Goal: Information Seeking & Learning: Learn about a topic

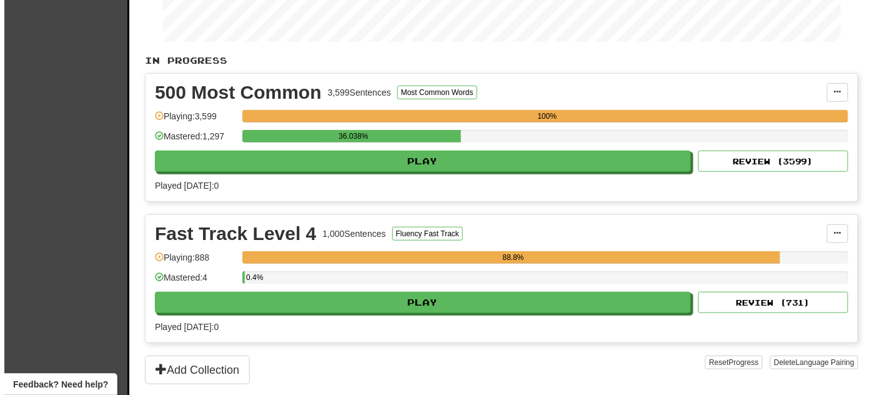
scroll to position [227, 0]
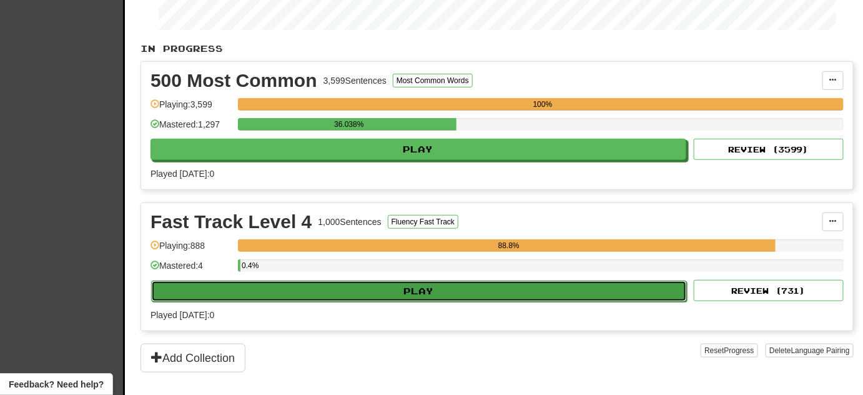
click at [435, 290] on button "Play" at bounding box center [419, 290] width 536 height 21
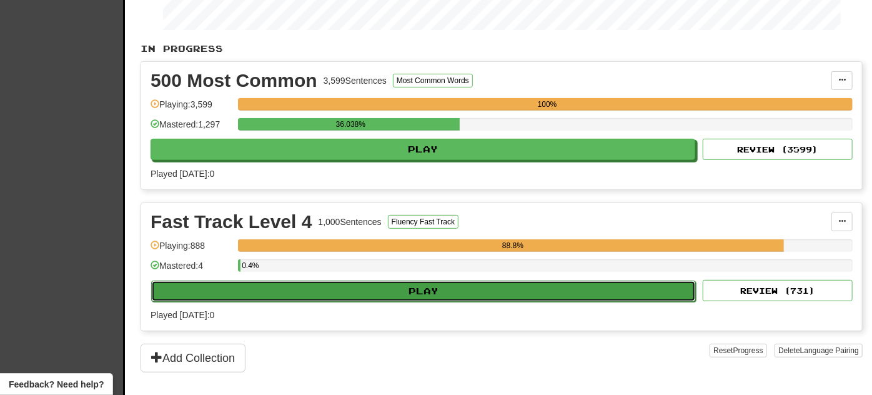
select select "**"
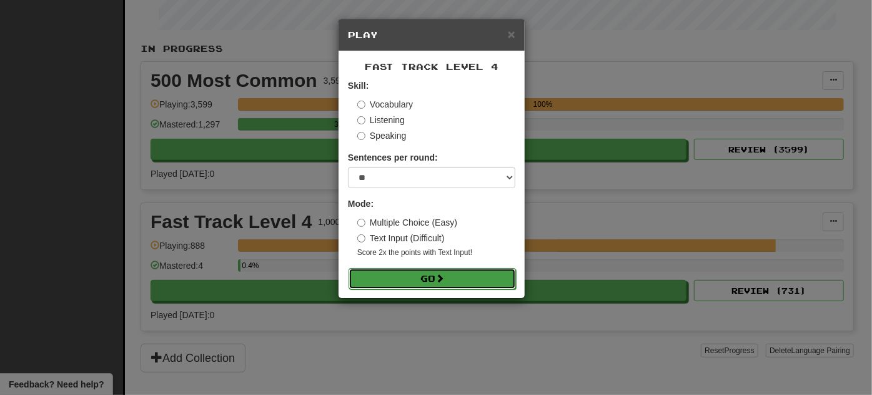
click at [433, 279] on button "Go" at bounding box center [431, 278] width 167 height 21
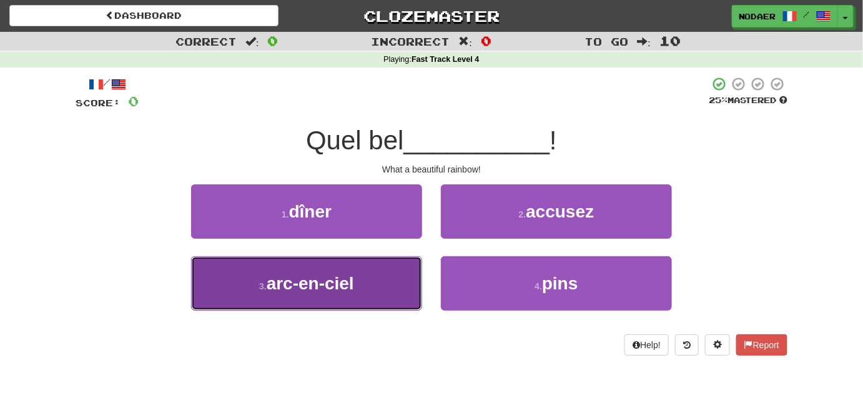
click at [370, 301] on button "3 . arc-en-ciel" at bounding box center [306, 283] width 231 height 54
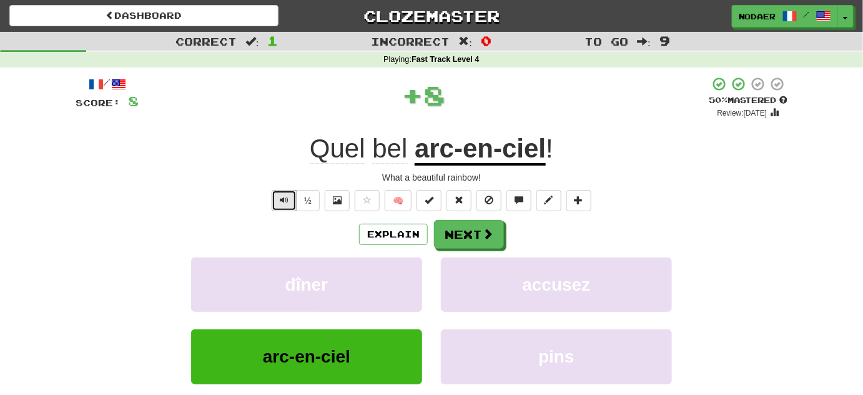
click at [285, 207] on button "Text-to-speech controls" at bounding box center [284, 200] width 25 height 21
click at [288, 191] on button "Text-to-speech controls" at bounding box center [284, 200] width 25 height 21
click at [288, 192] on button "Text-to-speech controls" at bounding box center [284, 200] width 25 height 21
click at [287, 198] on span "Text-to-speech controls" at bounding box center [284, 199] width 9 height 9
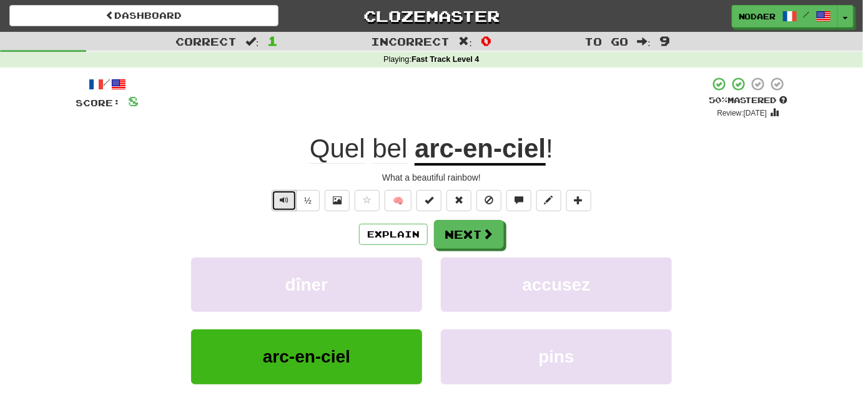
click at [278, 206] on button "Text-to-speech controls" at bounding box center [284, 200] width 25 height 21
click at [489, 237] on span at bounding box center [488, 233] width 11 height 11
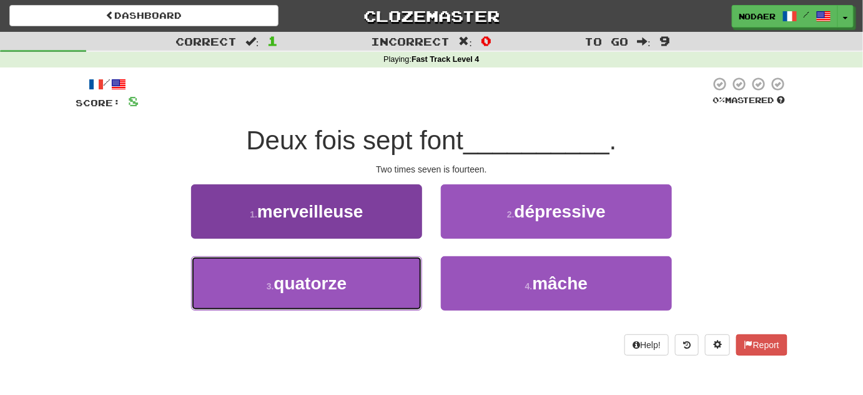
click at [308, 290] on span "quatorze" at bounding box center [310, 282] width 73 height 19
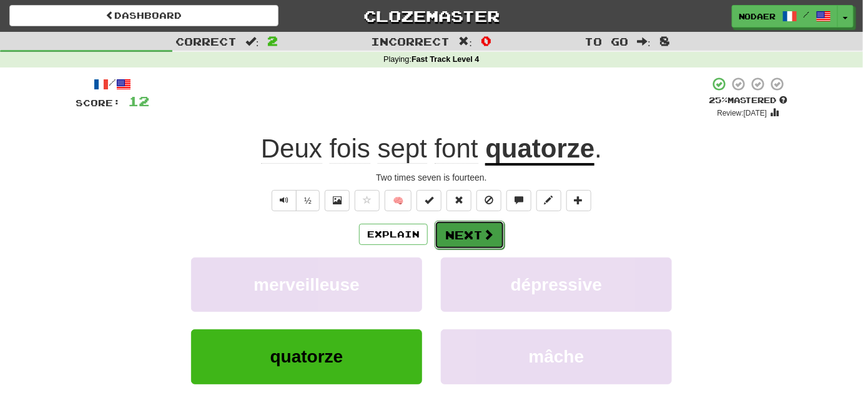
click at [465, 228] on button "Next" at bounding box center [470, 234] width 70 height 29
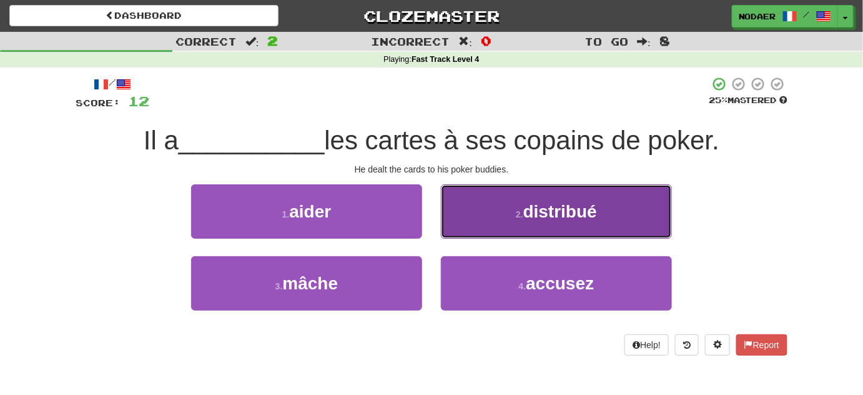
click at [563, 221] on button "2 . distribué" at bounding box center [556, 211] width 231 height 54
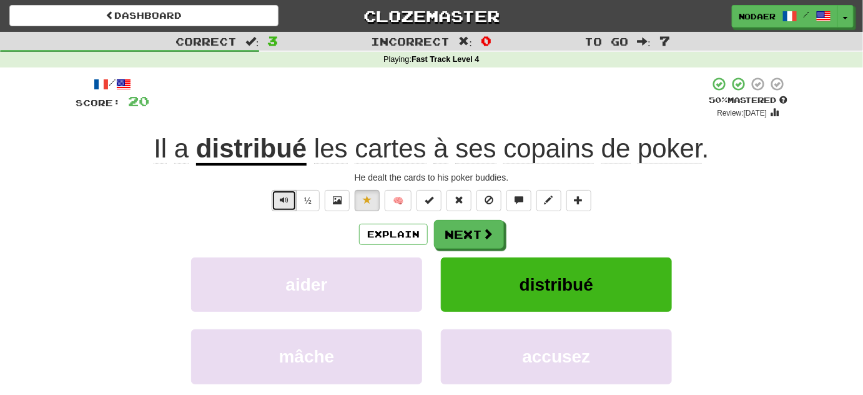
click at [285, 190] on button "Text-to-speech controls" at bounding box center [284, 200] width 25 height 21
click at [288, 185] on div "/ Score: 20 + 8 50 % Mastered Review: 2025-09-27 Il a distribué les cartes à se…" at bounding box center [432, 261] width 712 height 371
click at [288, 193] on button "Text-to-speech controls" at bounding box center [284, 200] width 25 height 21
click at [282, 204] on span "Text-to-speech controls" at bounding box center [284, 199] width 9 height 9
click at [286, 195] on span "Text-to-speech controls" at bounding box center [284, 199] width 9 height 9
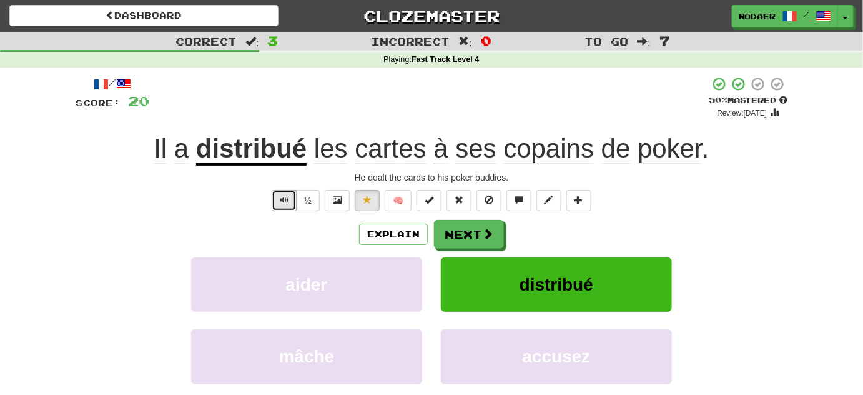
click at [282, 207] on button "Text-to-speech controls" at bounding box center [284, 200] width 25 height 21
click at [284, 195] on span "Text-to-speech controls" at bounding box center [284, 199] width 9 height 9
click at [288, 199] on span "Text-to-speech controls" at bounding box center [284, 199] width 9 height 9
click at [288, 202] on span "Text-to-speech controls" at bounding box center [284, 199] width 9 height 9
click at [285, 209] on button "Text-to-speech controls" at bounding box center [284, 200] width 25 height 21
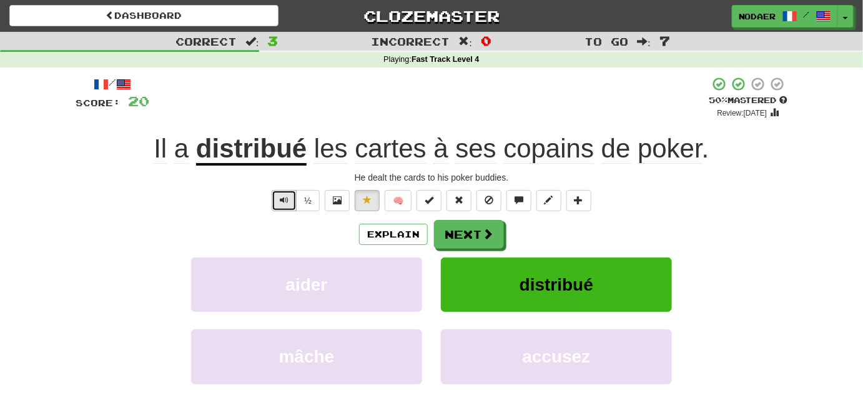
click at [291, 202] on button "Text-to-speech controls" at bounding box center [284, 200] width 25 height 21
click at [288, 202] on span "Text-to-speech controls" at bounding box center [284, 199] width 9 height 9
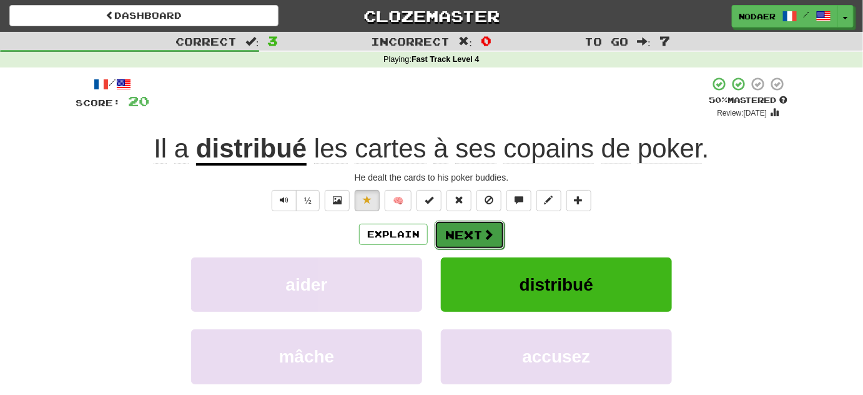
click at [457, 233] on button "Next" at bounding box center [470, 234] width 70 height 29
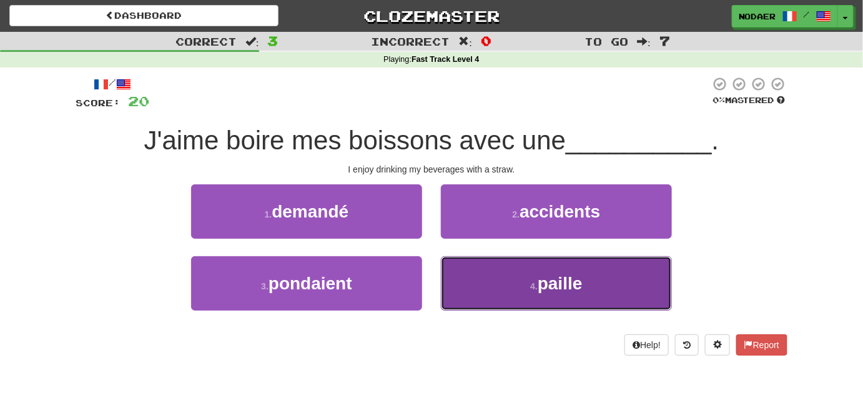
click at [519, 287] on button "4 . paille" at bounding box center [556, 283] width 231 height 54
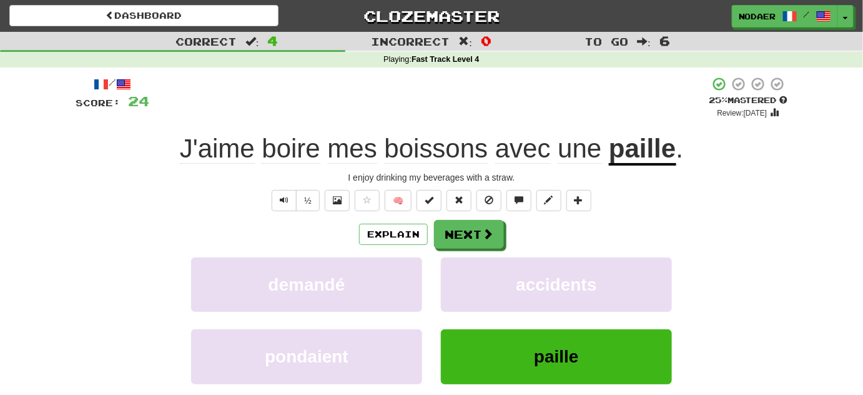
click at [658, 162] on u "paille" at bounding box center [642, 150] width 67 height 32
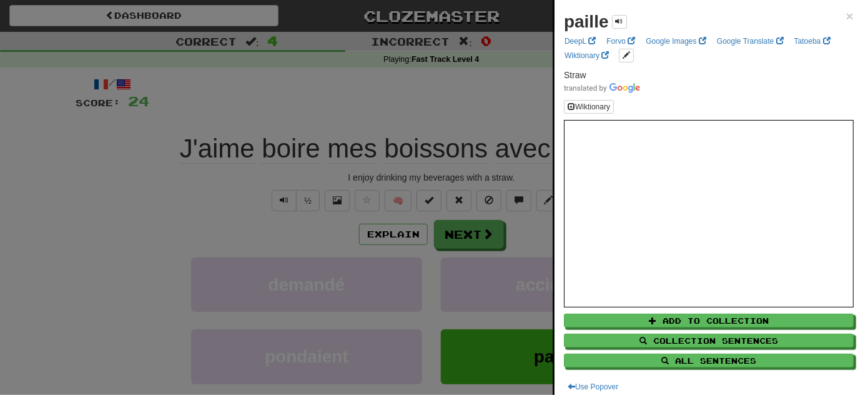
click at [197, 247] on div at bounding box center [431, 197] width 863 height 395
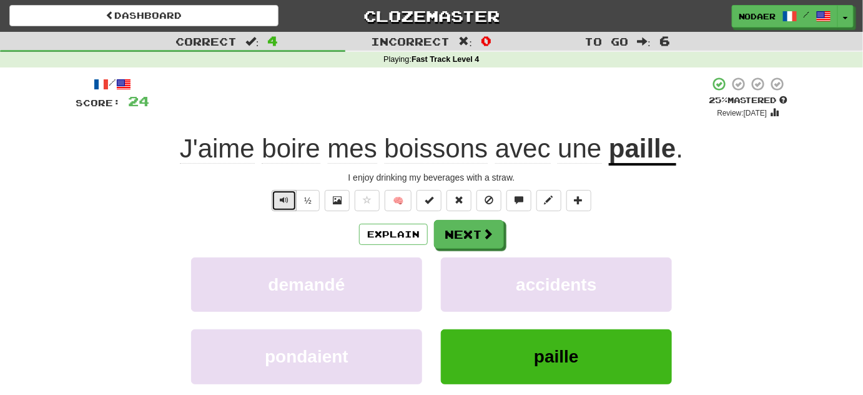
click at [283, 198] on span "Text-to-speech controls" at bounding box center [284, 199] width 9 height 9
click at [292, 202] on button "Text-to-speech controls" at bounding box center [284, 200] width 25 height 21
click at [286, 189] on div "/ Score: 24 + 4 25 % Mastered Review: 2025-09-18 J'aime boire mes boissons avec…" at bounding box center [432, 261] width 712 height 371
click at [285, 201] on span "Text-to-speech controls" at bounding box center [284, 199] width 9 height 9
drag, startPoint x: 274, startPoint y: 214, endPoint x: 283, endPoint y: 201, distance: 15.2
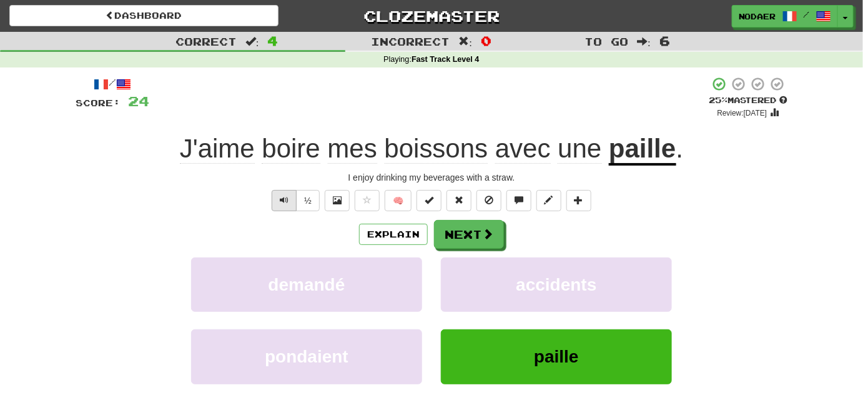
click at [277, 207] on div "/ Score: 24 + 4 25 % Mastered Review: 2025-09-18 J'aime boire mes boissons avec…" at bounding box center [432, 261] width 712 height 371
click at [283, 201] on span "Text-to-speech controls" at bounding box center [284, 199] width 9 height 9
click at [368, 201] on span at bounding box center [367, 199] width 9 height 9
click at [458, 240] on button "Next" at bounding box center [470, 234] width 70 height 29
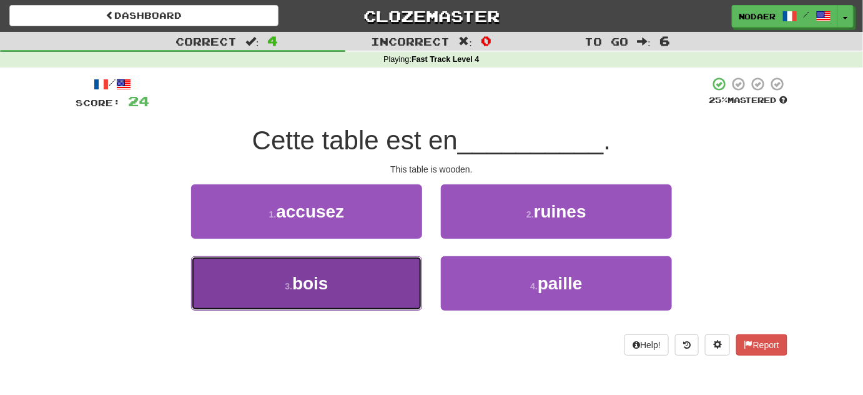
click at [370, 297] on button "3 . bois" at bounding box center [306, 283] width 231 height 54
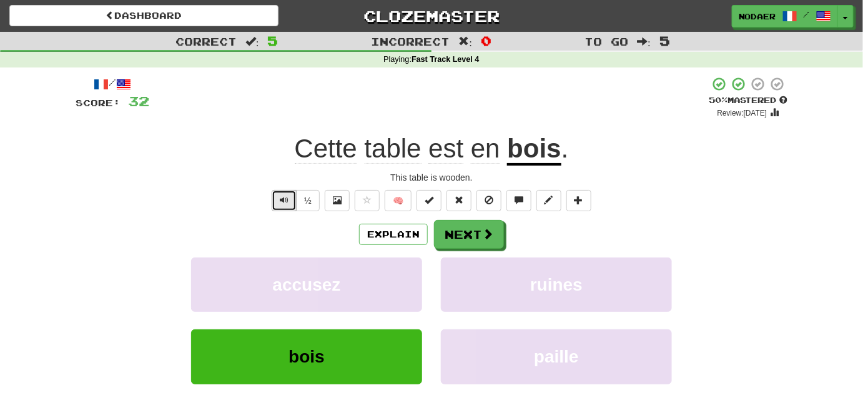
click at [285, 207] on button "Text-to-speech controls" at bounding box center [284, 200] width 25 height 21
click at [276, 196] on button "Text-to-speech controls" at bounding box center [284, 200] width 25 height 21
click at [479, 227] on button "Next" at bounding box center [470, 234] width 70 height 29
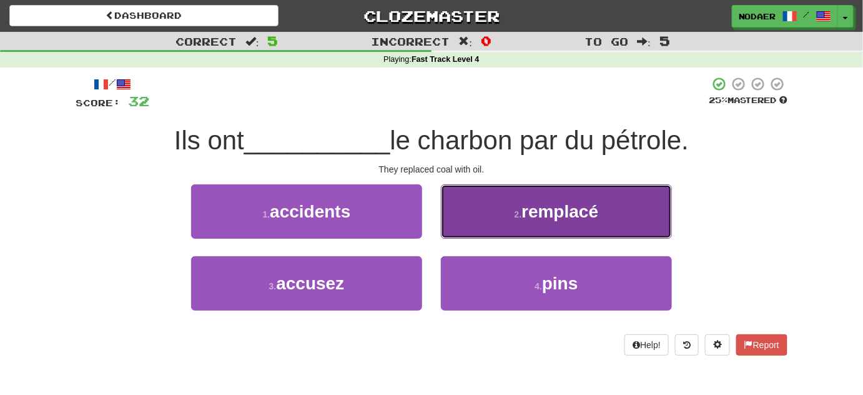
click at [554, 192] on button "2 . remplacé" at bounding box center [556, 211] width 231 height 54
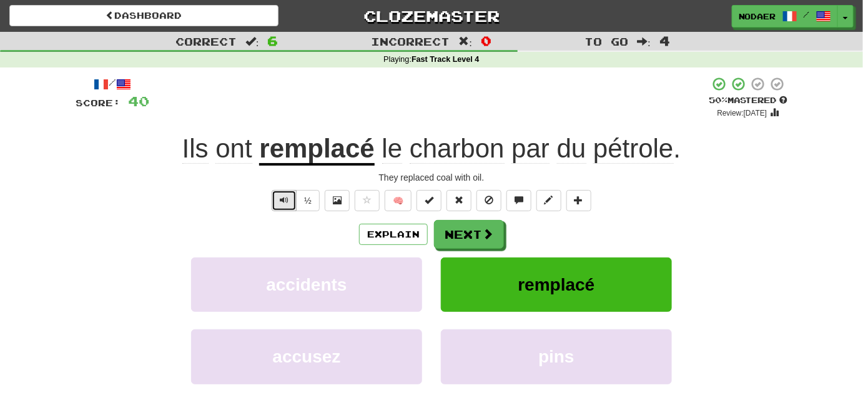
click at [293, 197] on button "Text-to-speech controls" at bounding box center [284, 200] width 25 height 21
click at [291, 201] on button "Text-to-speech controls" at bounding box center [284, 200] width 25 height 21
click at [295, 197] on button "Text-to-speech controls" at bounding box center [284, 200] width 25 height 21
click at [277, 194] on button "Text-to-speech controls" at bounding box center [284, 200] width 25 height 21
click at [291, 196] on button "Text-to-speech controls" at bounding box center [284, 200] width 25 height 21
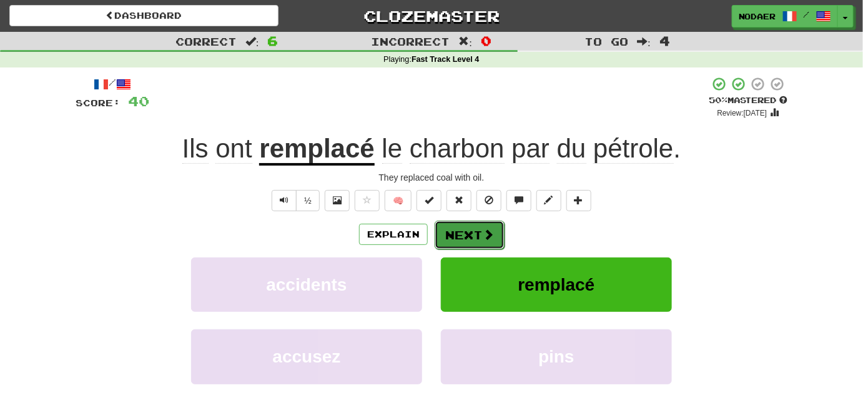
click at [475, 228] on button "Next" at bounding box center [470, 234] width 70 height 29
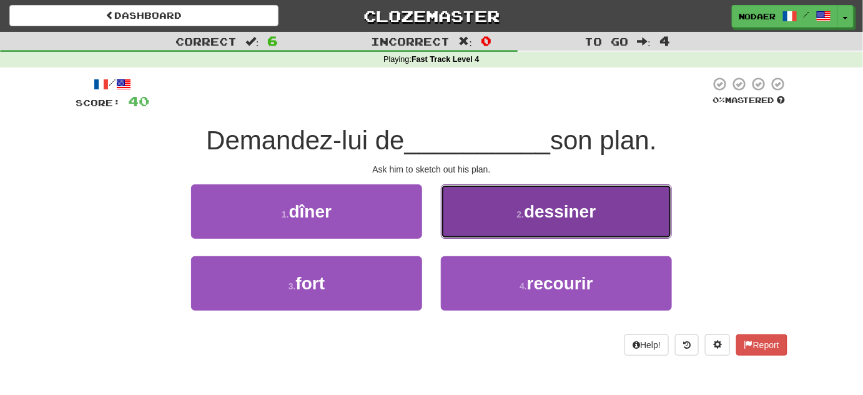
click at [547, 203] on span "dessiner" at bounding box center [560, 211] width 72 height 19
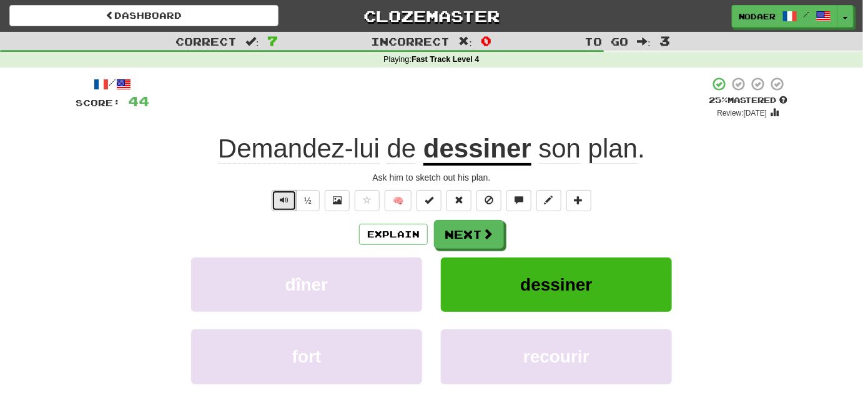
click at [291, 202] on button "Text-to-speech controls" at bounding box center [284, 200] width 25 height 21
click at [374, 201] on button at bounding box center [367, 200] width 25 height 21
click at [458, 239] on button "Next" at bounding box center [470, 234] width 70 height 29
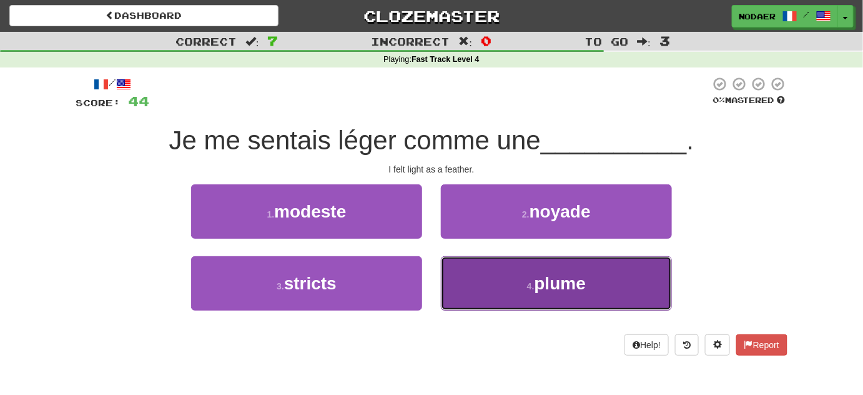
click at [549, 296] on button "4 . plume" at bounding box center [556, 283] width 231 height 54
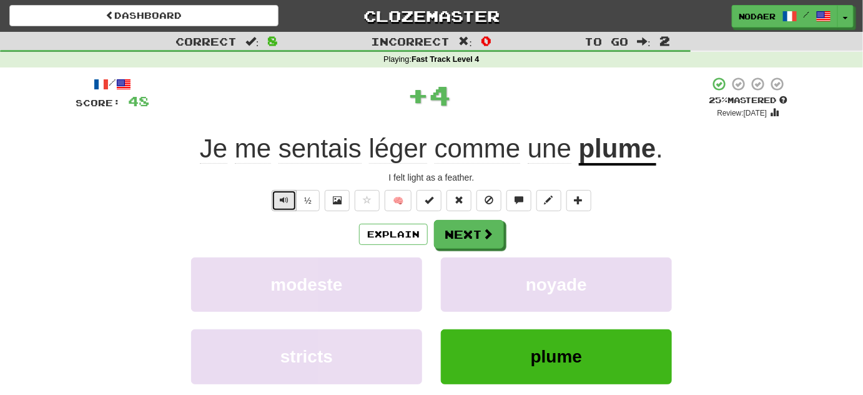
click at [288, 200] on span "Text-to-speech controls" at bounding box center [284, 199] width 9 height 9
click at [280, 202] on button "Text-to-speech controls" at bounding box center [284, 200] width 25 height 21
click at [288, 187] on div "/ Score: 48 + 4 25 % Mastered Review: 2025-09-18 Je me sentais léger comme une …" at bounding box center [432, 261] width 712 height 371
click at [288, 189] on div "/ Score: 48 + 4 25 % Mastered Review: 2025-09-18 Je me sentais léger comme une …" at bounding box center [432, 261] width 712 height 371
click at [278, 205] on button "Text-to-speech controls" at bounding box center [284, 200] width 25 height 21
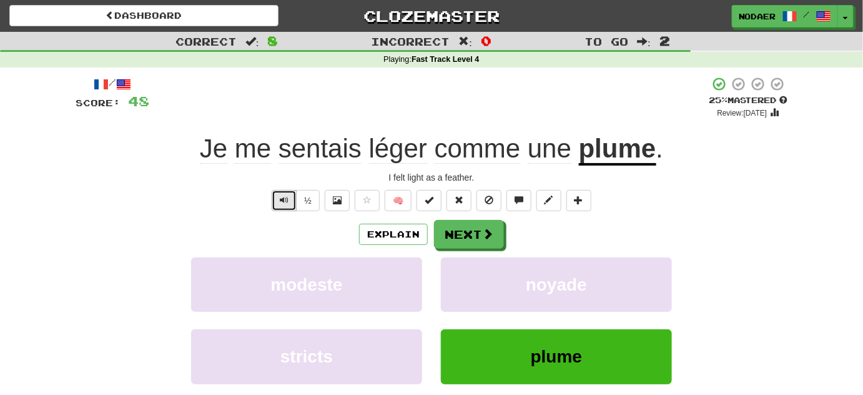
click at [280, 207] on button "Text-to-speech controls" at bounding box center [284, 200] width 25 height 21
click at [283, 212] on div "/ Score: 48 + 4 25 % Mastered Review: 2025-09-18 Je me sentais léger comme une …" at bounding box center [432, 261] width 712 height 371
click at [291, 195] on button "Text-to-speech controls" at bounding box center [284, 200] width 25 height 21
click at [288, 185] on div "/ Score: 48 + 4 25 % Mastered Review: 2025-09-18 Je me sentais léger comme une …" at bounding box center [432, 261] width 712 height 371
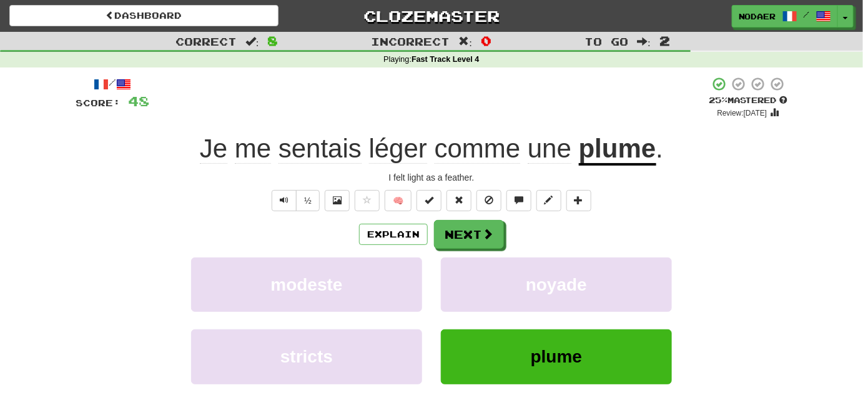
click at [276, 214] on div "/ Score: 48 + 4 25 % Mastered Review: 2025-09-18 Je me sentais léger comme une …" at bounding box center [432, 261] width 712 height 371
click at [293, 194] on button "Text-to-speech controls" at bounding box center [284, 200] width 25 height 21
click at [291, 204] on button "Text-to-speech controls" at bounding box center [284, 200] width 25 height 21
click at [290, 207] on button "Text-to-speech controls" at bounding box center [284, 200] width 25 height 21
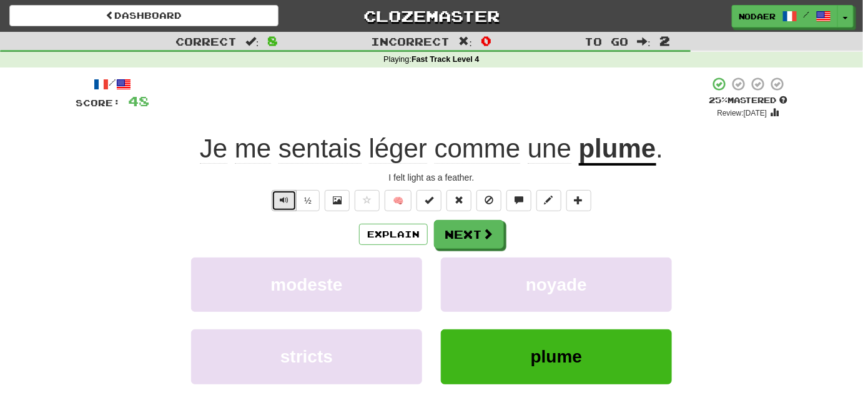
click at [283, 205] on button "Text-to-speech controls" at bounding box center [284, 200] width 25 height 21
click at [283, 202] on span "Text-to-speech controls" at bounding box center [284, 199] width 9 height 9
click at [283, 204] on span "Text-to-speech controls" at bounding box center [284, 199] width 9 height 9
click at [290, 199] on button "Text-to-speech controls" at bounding box center [284, 200] width 25 height 21
click at [288, 206] on button "Text-to-speech controls" at bounding box center [284, 200] width 25 height 21
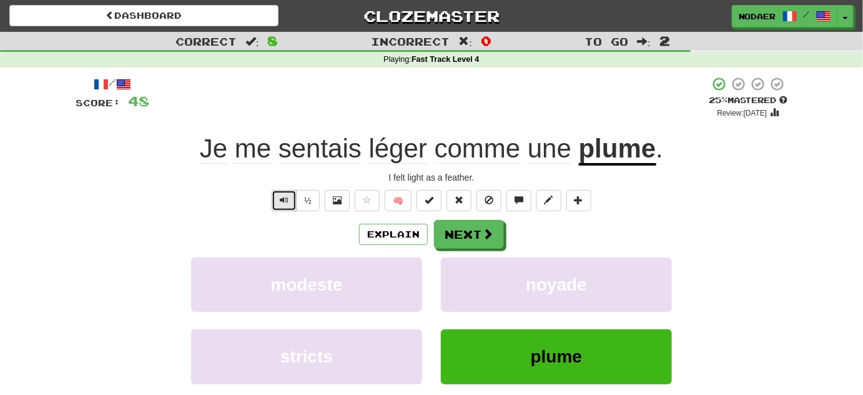
click at [283, 202] on span "Text-to-speech controls" at bounding box center [284, 199] width 9 height 9
click at [291, 203] on button "Text-to-speech controls" at bounding box center [284, 200] width 25 height 21
click at [291, 202] on button "Text-to-speech controls" at bounding box center [284, 200] width 25 height 21
click at [462, 224] on button "Next" at bounding box center [470, 234] width 70 height 29
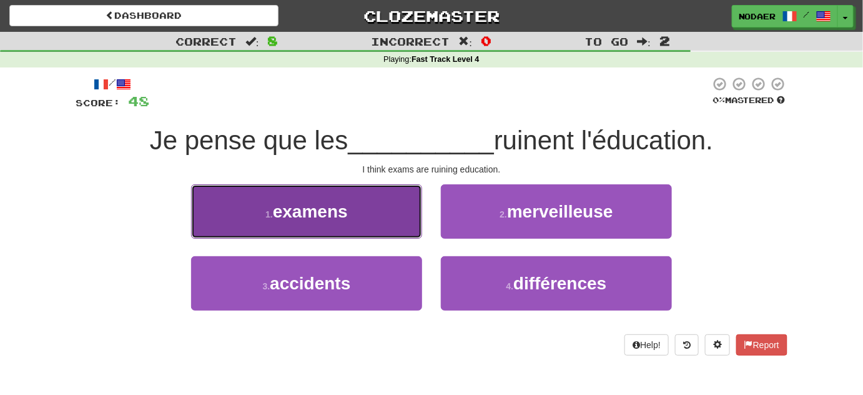
click at [324, 222] on button "1 . examens" at bounding box center [306, 211] width 231 height 54
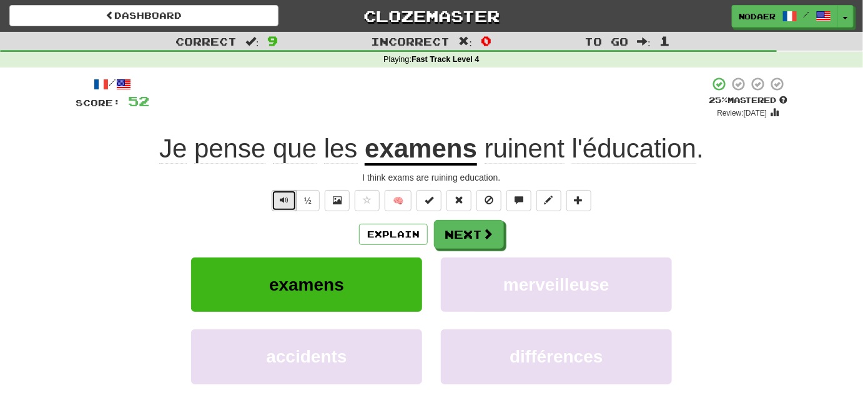
click at [282, 204] on span "Text-to-speech controls" at bounding box center [284, 199] width 9 height 9
click at [280, 205] on button "Text-to-speech controls" at bounding box center [284, 200] width 25 height 21
click at [293, 187] on div "/ Score: 52 + 4 25 % Mastered Review: 2025-09-18 Je pense que les examens ruine…" at bounding box center [432, 261] width 712 height 371
click at [292, 197] on button "Text-to-speech controls" at bounding box center [284, 200] width 25 height 21
click at [290, 210] on button "Text-to-speech controls" at bounding box center [284, 200] width 25 height 21
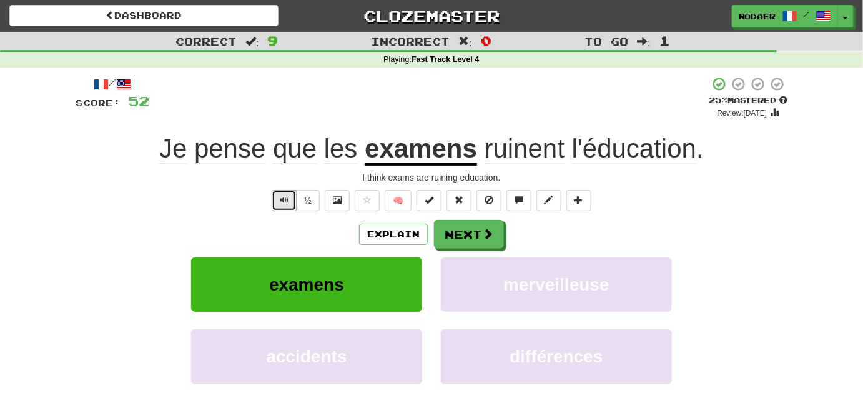
click at [285, 209] on button "Text-to-speech controls" at bounding box center [284, 200] width 25 height 21
click at [288, 199] on span "Text-to-speech controls" at bounding box center [284, 199] width 9 height 9
click at [277, 204] on button "Text-to-speech controls" at bounding box center [284, 200] width 25 height 21
click at [284, 205] on button "Text-to-speech controls" at bounding box center [284, 200] width 25 height 21
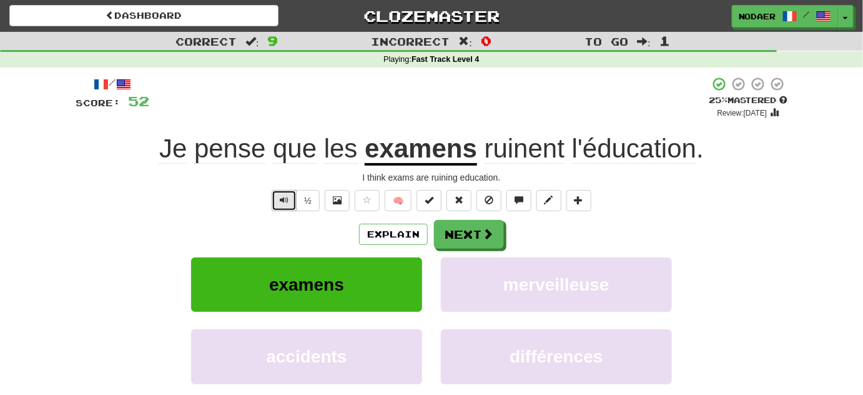
click at [291, 199] on button "Text-to-speech controls" at bounding box center [284, 200] width 25 height 21
click at [274, 195] on button "Text-to-speech controls" at bounding box center [284, 200] width 25 height 21
click at [279, 208] on button "Text-to-speech controls" at bounding box center [284, 200] width 25 height 21
click at [291, 202] on button "Text-to-speech controls" at bounding box center [284, 200] width 25 height 21
click at [483, 232] on span at bounding box center [488, 233] width 11 height 11
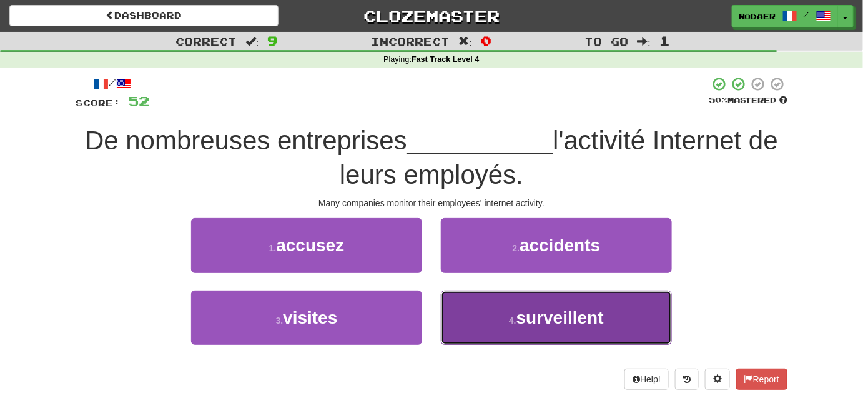
click at [559, 330] on button "4 . surveillent" at bounding box center [556, 317] width 231 height 54
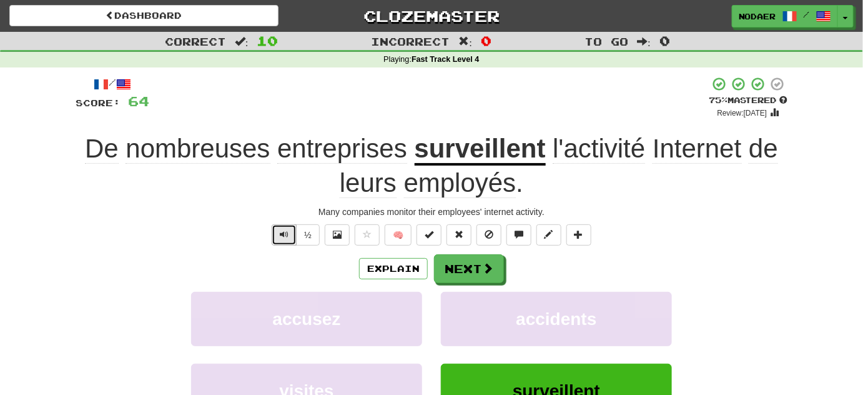
click at [287, 230] on span "Text-to-speech controls" at bounding box center [284, 234] width 9 height 9
click at [277, 230] on button "Text-to-speech controls" at bounding box center [284, 234] width 25 height 21
click at [281, 232] on span "Text-to-speech controls" at bounding box center [284, 234] width 9 height 9
click at [280, 233] on button "Text-to-speech controls" at bounding box center [284, 234] width 25 height 21
click at [275, 234] on button "Text-to-speech controls" at bounding box center [284, 234] width 25 height 21
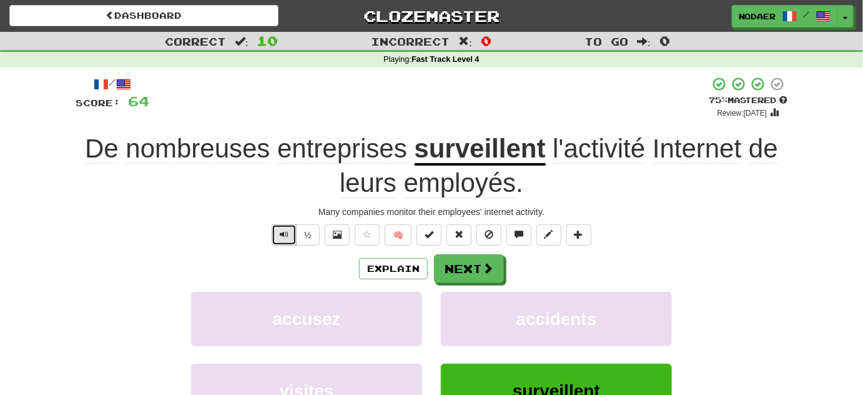
click at [280, 242] on button "Text-to-speech controls" at bounding box center [284, 234] width 25 height 21
click at [368, 234] on span at bounding box center [367, 234] width 9 height 9
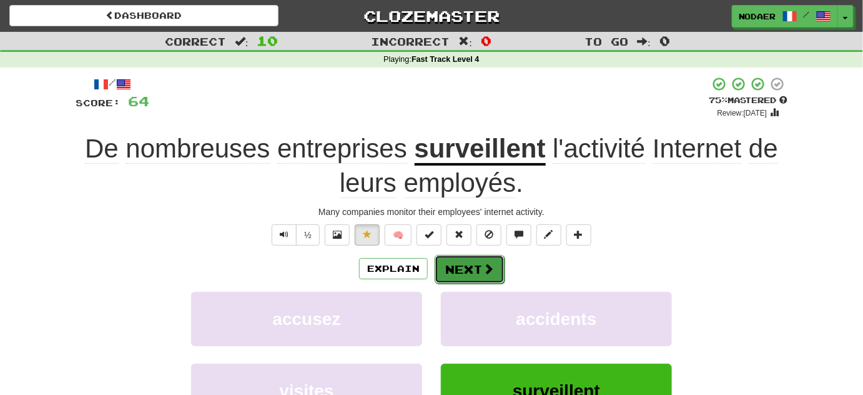
click at [496, 264] on button "Next" at bounding box center [470, 269] width 70 height 29
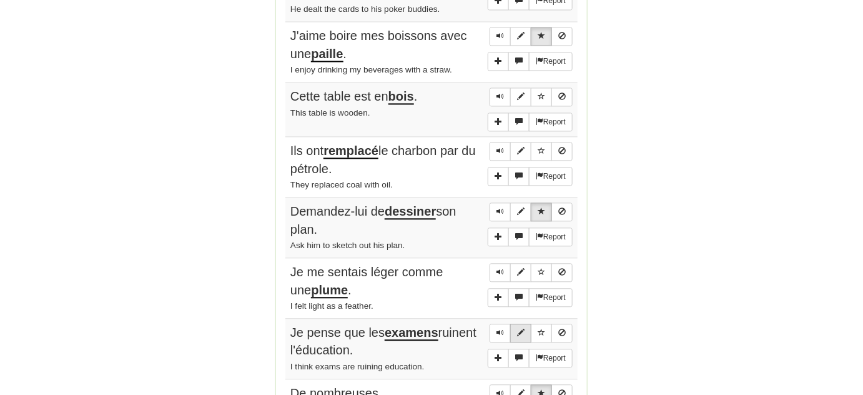
scroll to position [794, 0]
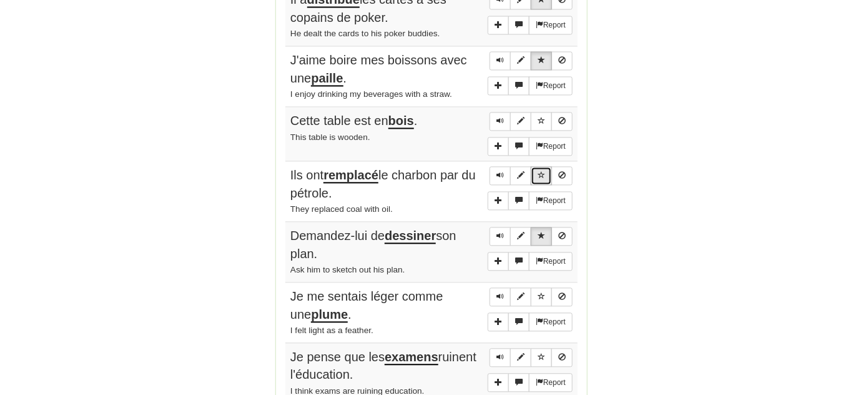
click at [539, 171] on span "Sentence controls" at bounding box center [541, 174] width 7 height 7
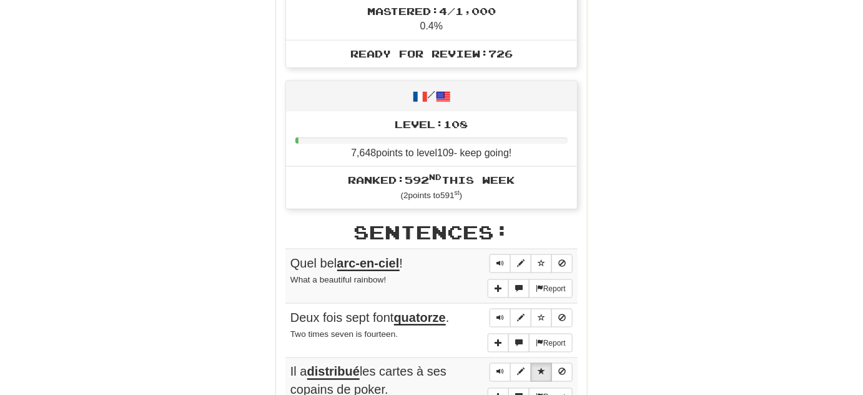
scroll to position [0, 0]
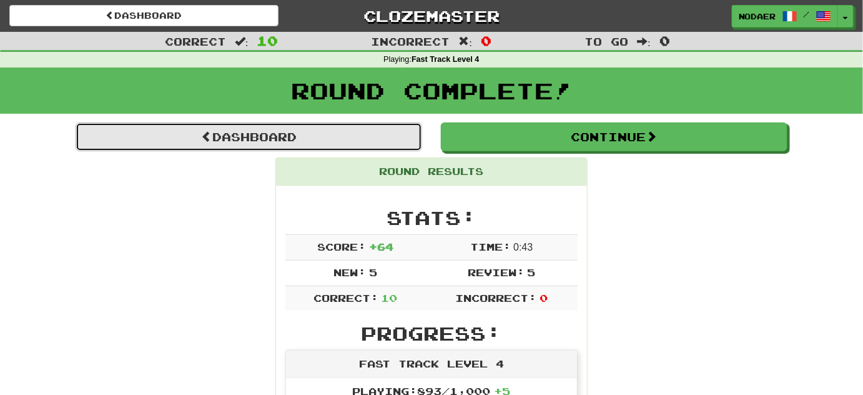
click at [281, 142] on link "Dashboard" at bounding box center [249, 136] width 346 height 29
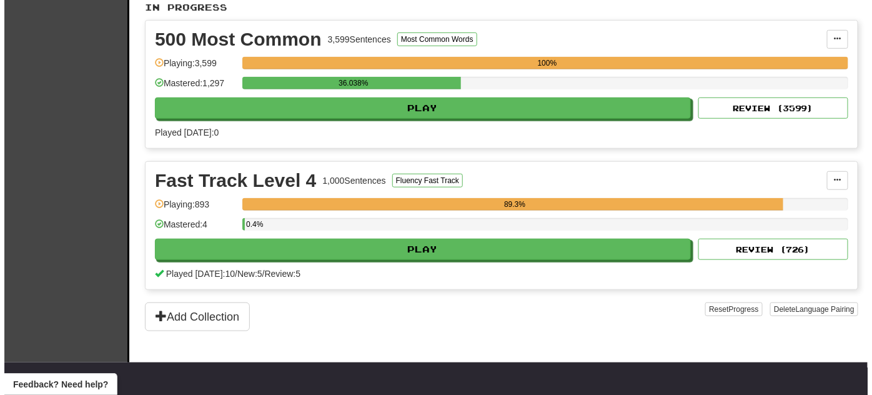
scroll to position [283, 0]
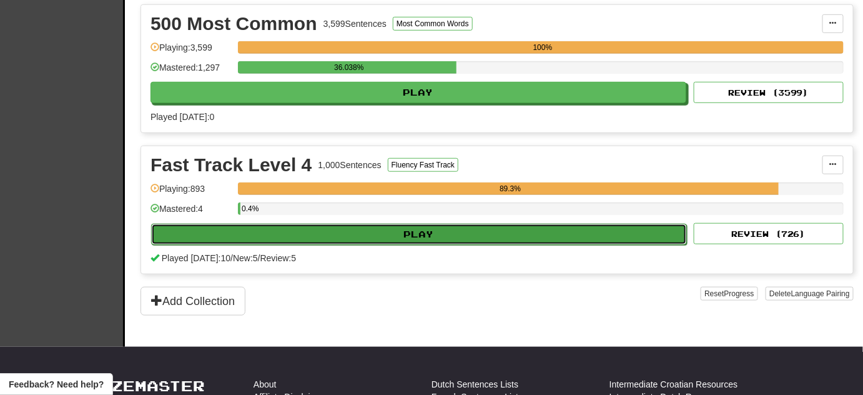
click at [474, 228] on button "Play" at bounding box center [419, 234] width 536 height 21
select select "**"
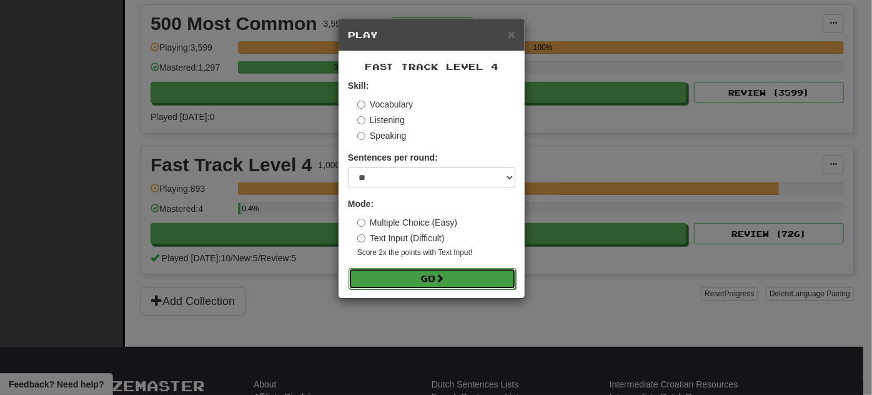
click at [449, 272] on button "Go" at bounding box center [431, 278] width 167 height 21
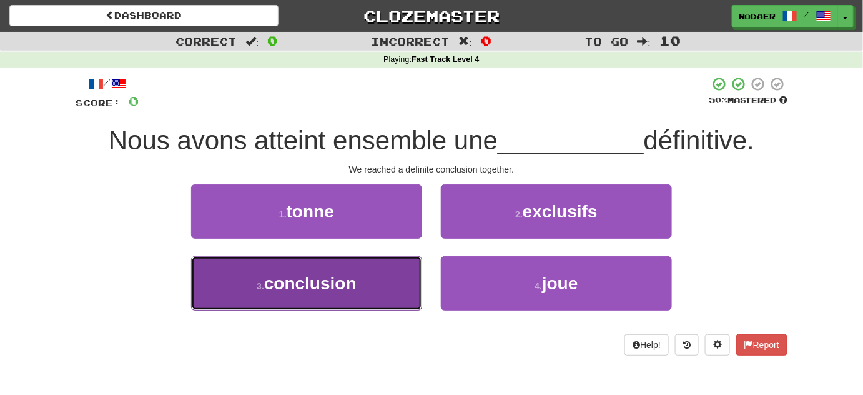
click at [360, 272] on button "3 . conclusion" at bounding box center [306, 283] width 231 height 54
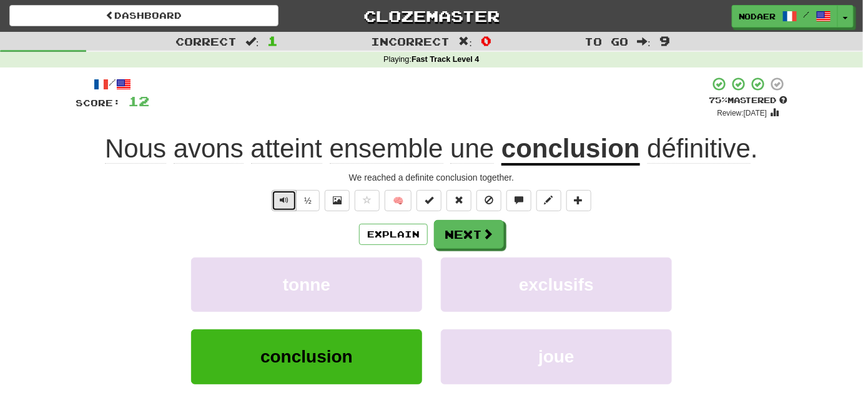
click at [288, 192] on button "Text-to-speech controls" at bounding box center [284, 200] width 25 height 21
click at [282, 204] on button "Text-to-speech controls" at bounding box center [284, 200] width 25 height 21
click at [286, 201] on span "Text-to-speech controls" at bounding box center [284, 199] width 9 height 9
click at [295, 196] on button "Text-to-speech controls" at bounding box center [284, 200] width 25 height 21
click at [476, 227] on button "Next" at bounding box center [470, 234] width 70 height 29
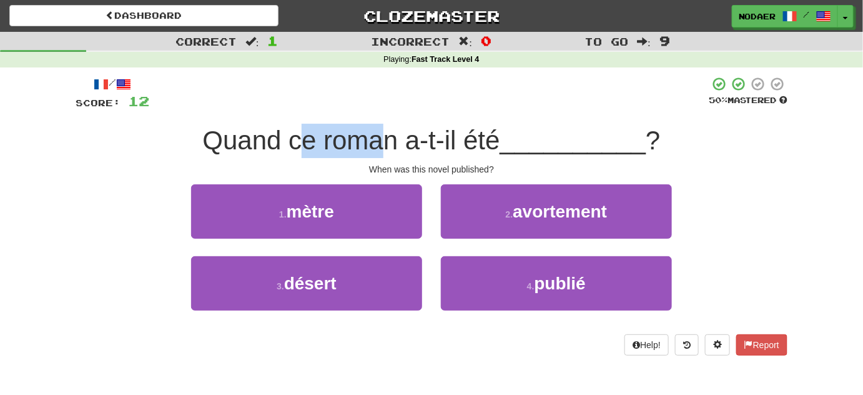
drag, startPoint x: 292, startPoint y: 150, endPoint x: 375, endPoint y: 117, distance: 89.6
click at [375, 117] on div "/ Score: 12 50 % Mastered Quand ce roman a-t-il été __________ ? When was this …" at bounding box center [432, 215] width 712 height 279
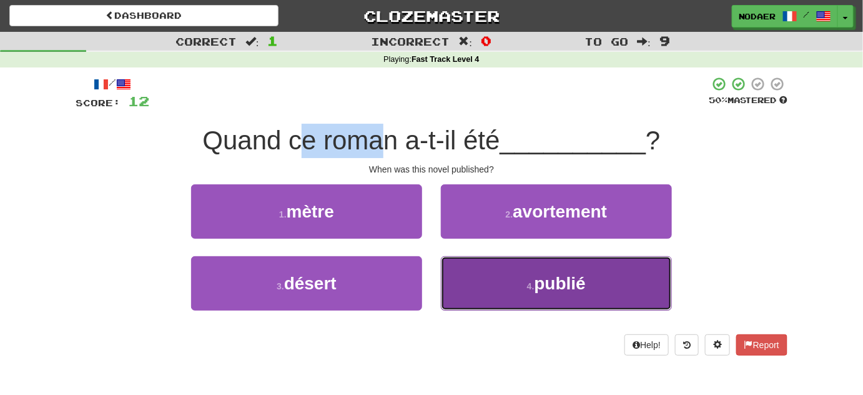
click at [591, 289] on button "4 . publié" at bounding box center [556, 283] width 231 height 54
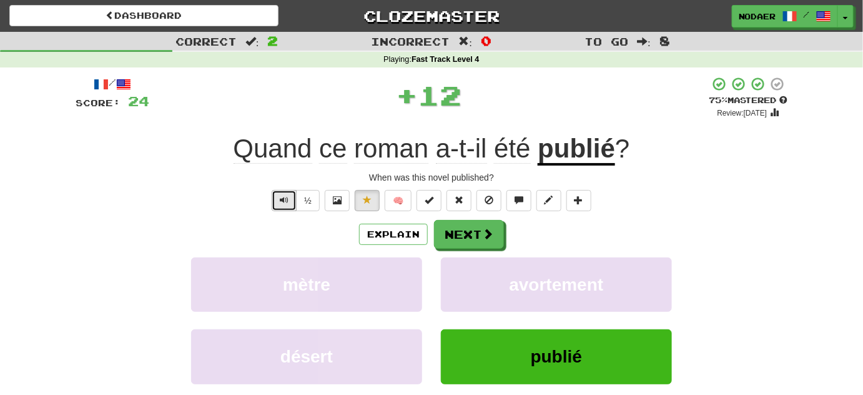
click at [278, 205] on button "Text-to-speech controls" at bounding box center [284, 200] width 25 height 21
click at [287, 197] on span "Text-to-speech controls" at bounding box center [284, 199] width 9 height 9
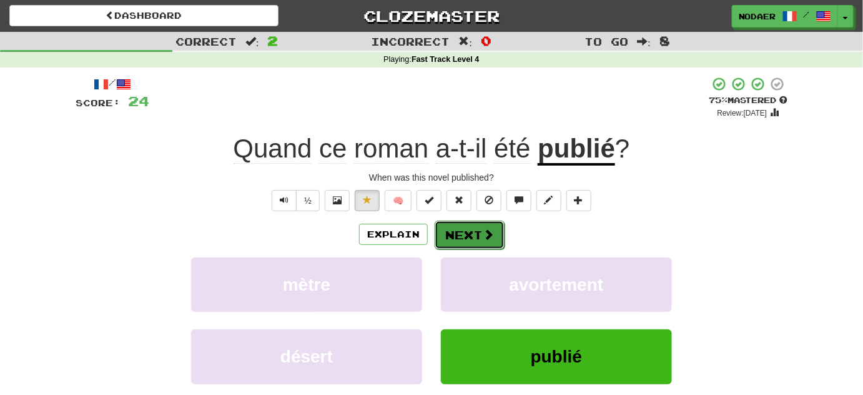
click at [494, 245] on button "Next" at bounding box center [470, 234] width 70 height 29
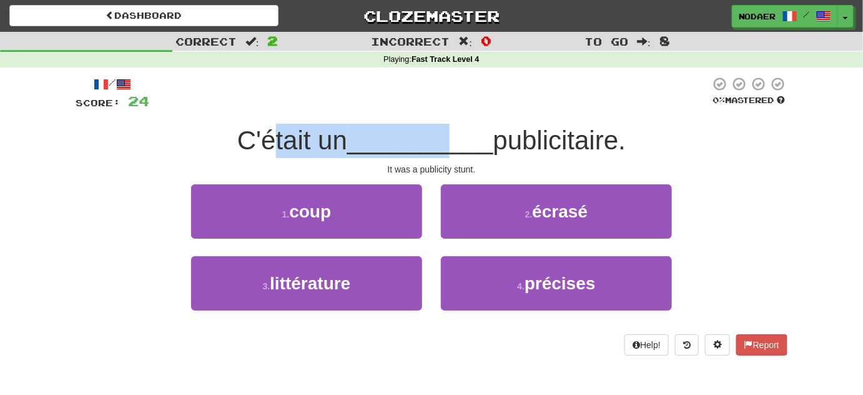
drag, startPoint x: 263, startPoint y: 139, endPoint x: 448, endPoint y: 123, distance: 184.9
click at [448, 124] on div "C'était un __________ publicitaire." at bounding box center [432, 141] width 712 height 34
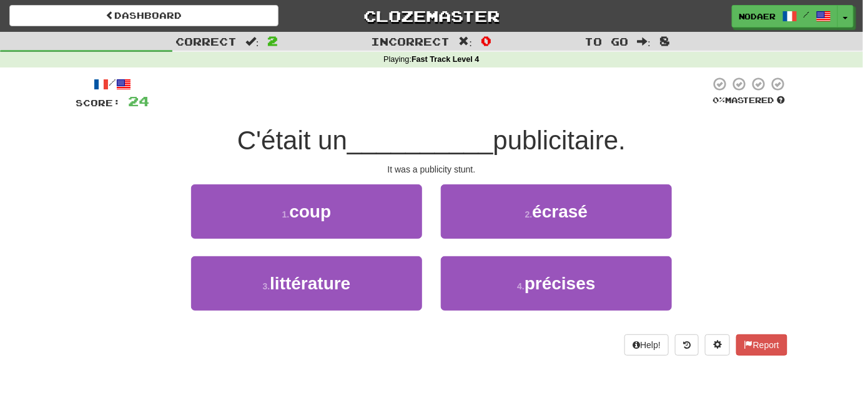
click at [541, 141] on span "publicitaire." at bounding box center [559, 139] width 132 height 29
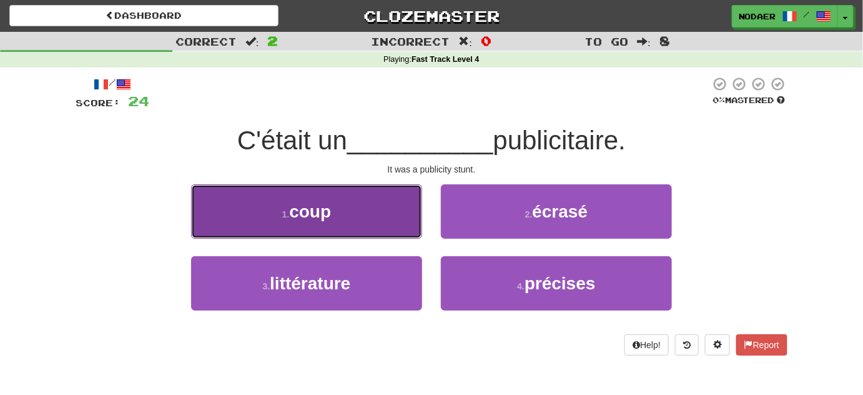
click at [363, 189] on button "1 . coup" at bounding box center [306, 211] width 231 height 54
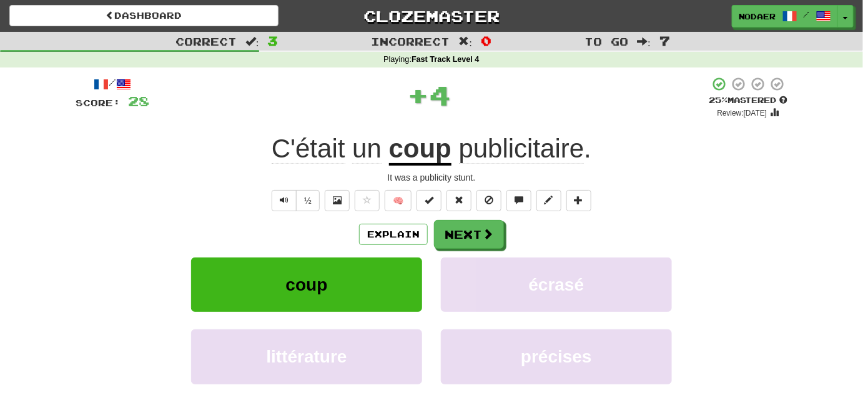
click at [436, 140] on u "coup" at bounding box center [420, 150] width 62 height 32
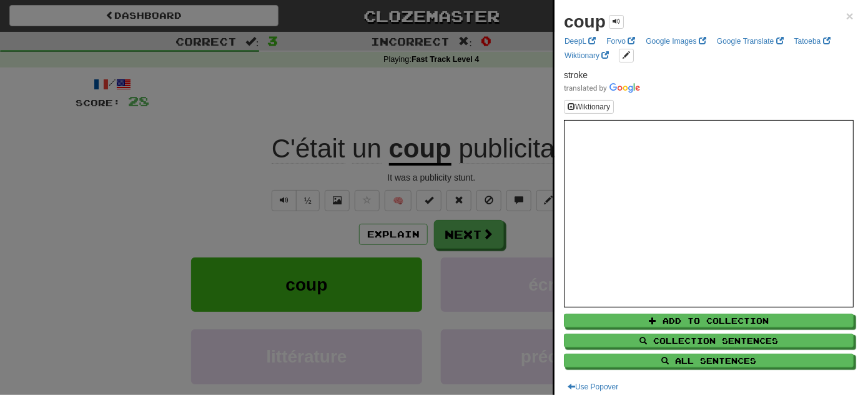
click at [275, 186] on div at bounding box center [431, 197] width 863 height 395
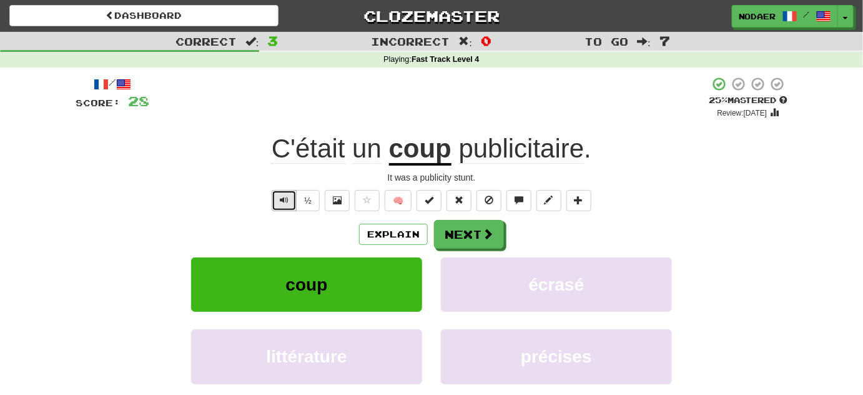
click at [280, 192] on button "Text-to-speech controls" at bounding box center [284, 200] width 25 height 21
click at [370, 197] on span at bounding box center [367, 199] width 9 height 9
click at [277, 204] on button "Text-to-speech controls" at bounding box center [284, 200] width 25 height 21
click at [281, 201] on span "Text-to-speech controls" at bounding box center [284, 199] width 9 height 9
click at [467, 234] on button "Next" at bounding box center [470, 234] width 70 height 29
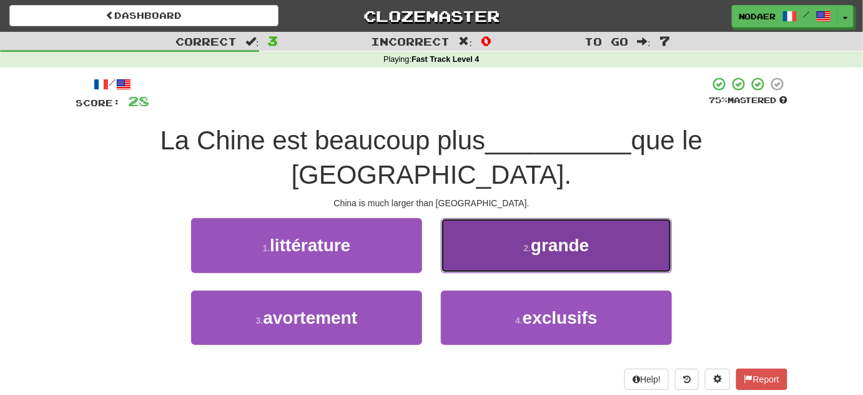
click at [500, 218] on button "2 . grande" at bounding box center [556, 245] width 231 height 54
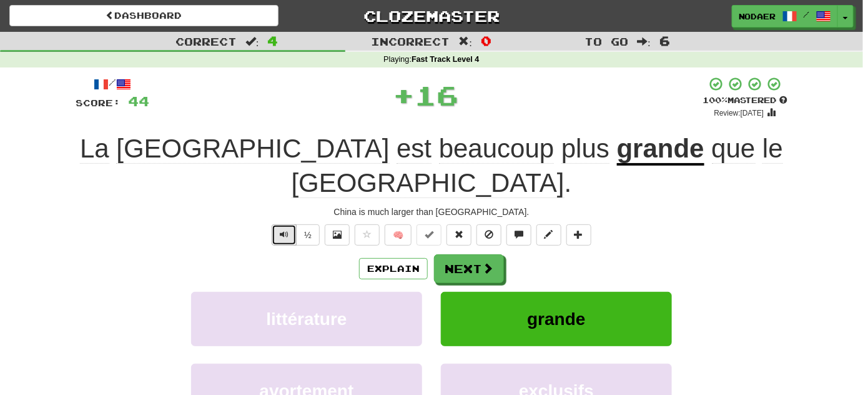
click at [288, 224] on button "Text-to-speech controls" at bounding box center [284, 234] width 25 height 21
click at [288, 230] on span "Text-to-speech controls" at bounding box center [284, 234] width 9 height 9
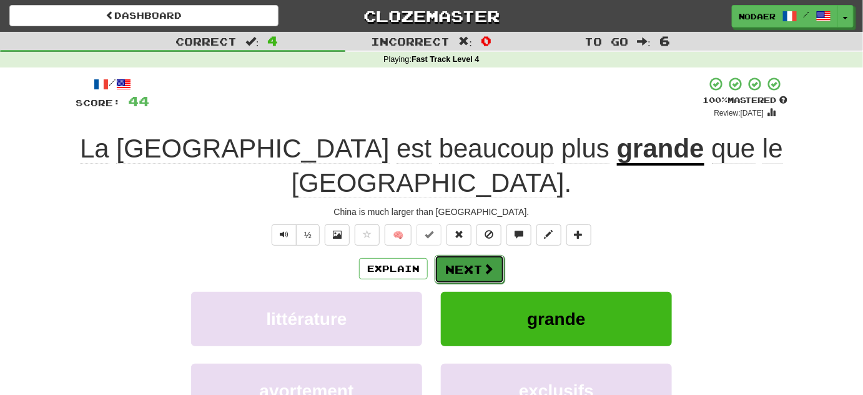
click at [489, 263] on span at bounding box center [488, 268] width 11 height 11
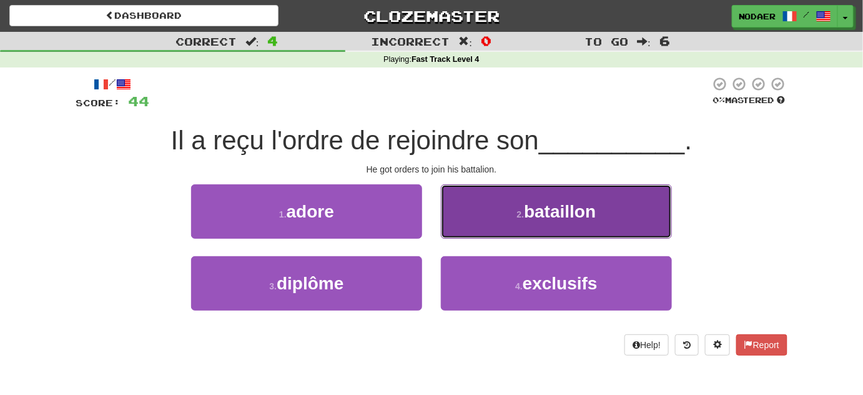
click at [602, 219] on button "2 . bataillon" at bounding box center [556, 211] width 231 height 54
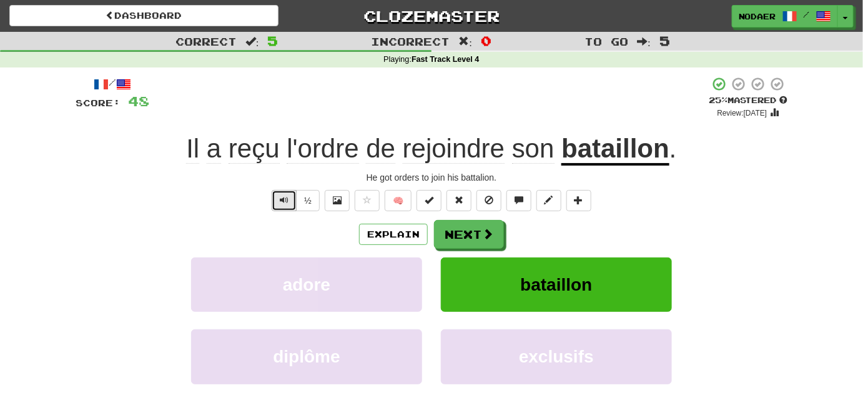
click at [291, 200] on button "Text-to-speech controls" at bounding box center [284, 200] width 25 height 21
click at [285, 196] on span "Text-to-speech controls" at bounding box center [284, 199] width 9 height 9
click at [617, 157] on u "bataillon" at bounding box center [615, 150] width 108 height 32
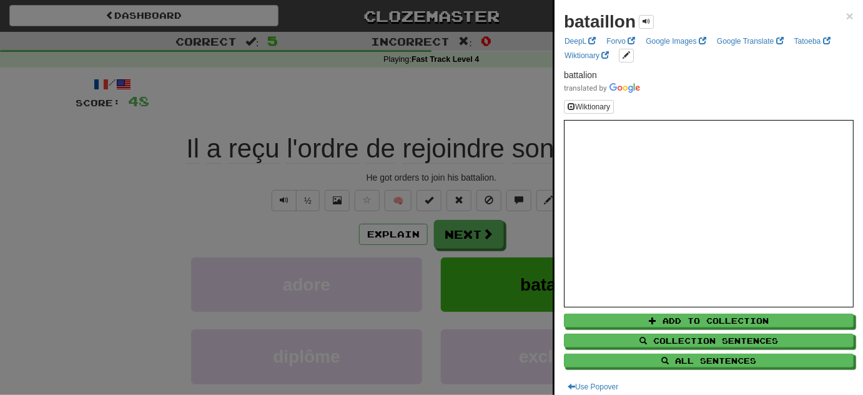
click at [120, 251] on div at bounding box center [431, 197] width 863 height 395
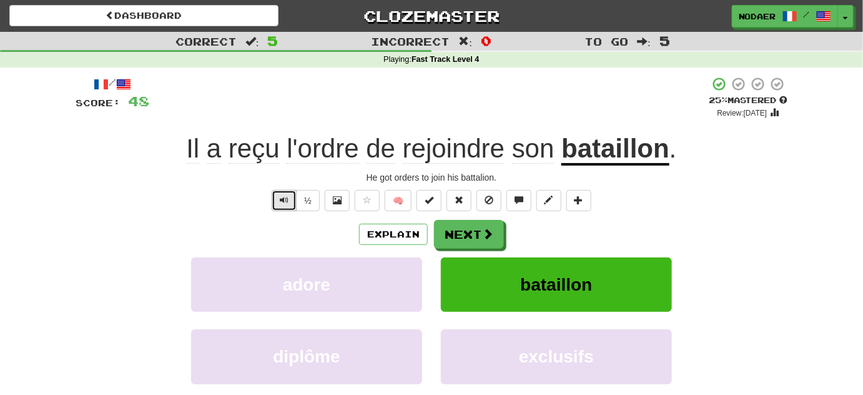
click at [276, 202] on button "Text-to-speech controls" at bounding box center [284, 200] width 25 height 21
click at [283, 195] on span "Text-to-speech controls" at bounding box center [284, 199] width 9 height 9
click at [371, 191] on button at bounding box center [367, 200] width 25 height 21
click at [469, 235] on button "Next" at bounding box center [470, 234] width 70 height 29
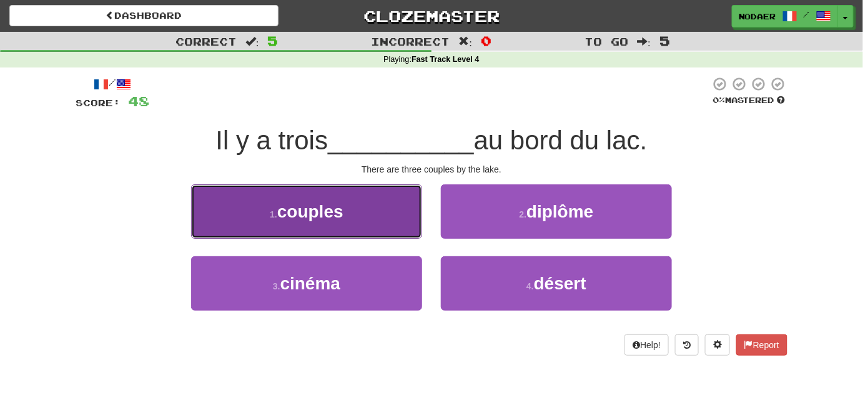
click at [374, 217] on button "1 . couples" at bounding box center [306, 211] width 231 height 54
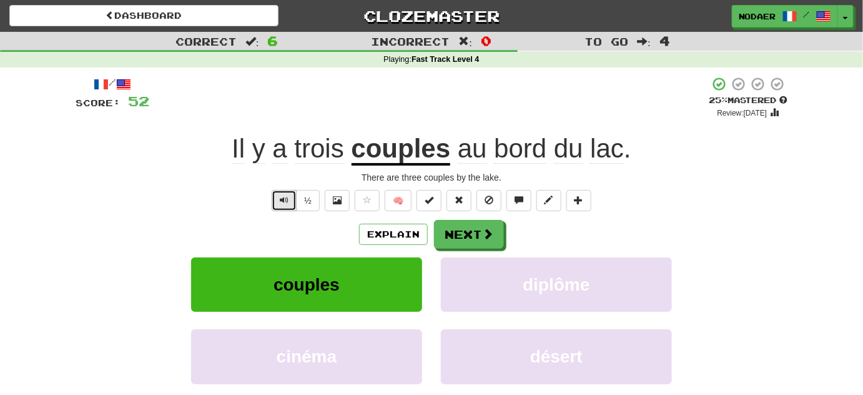
click at [273, 204] on button "Text-to-speech controls" at bounding box center [284, 200] width 25 height 21
click at [278, 201] on button "Text-to-speech controls" at bounding box center [284, 200] width 25 height 21
click at [288, 196] on span "Text-to-speech controls" at bounding box center [284, 199] width 9 height 9
click at [285, 205] on button "Text-to-speech controls" at bounding box center [284, 200] width 25 height 21
click at [285, 201] on span "Text-to-speech controls" at bounding box center [284, 199] width 9 height 9
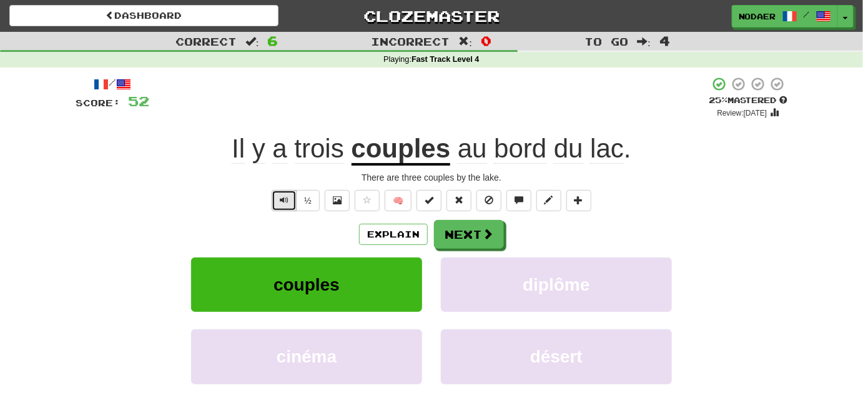
click at [285, 205] on button "Text-to-speech controls" at bounding box center [284, 200] width 25 height 21
click at [283, 200] on span "Text-to-speech controls" at bounding box center [284, 199] width 9 height 9
click at [471, 234] on button "Next" at bounding box center [470, 234] width 70 height 29
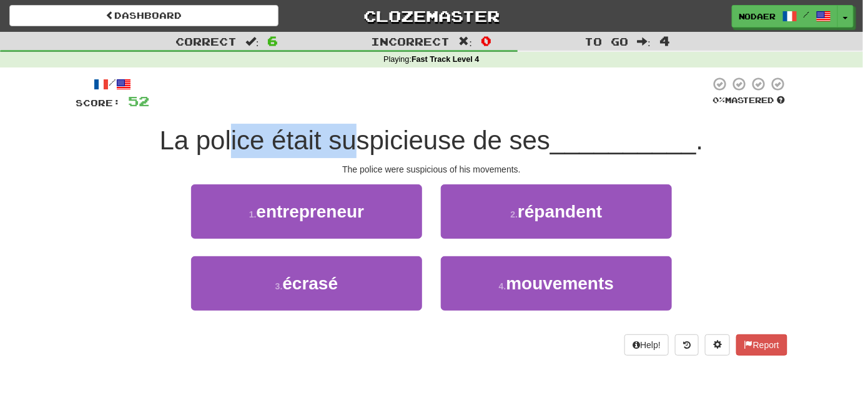
drag, startPoint x: 225, startPoint y: 137, endPoint x: 348, endPoint y: 134, distance: 123.7
click at [348, 134] on span "La police était suspicieuse de ses" at bounding box center [355, 139] width 391 height 29
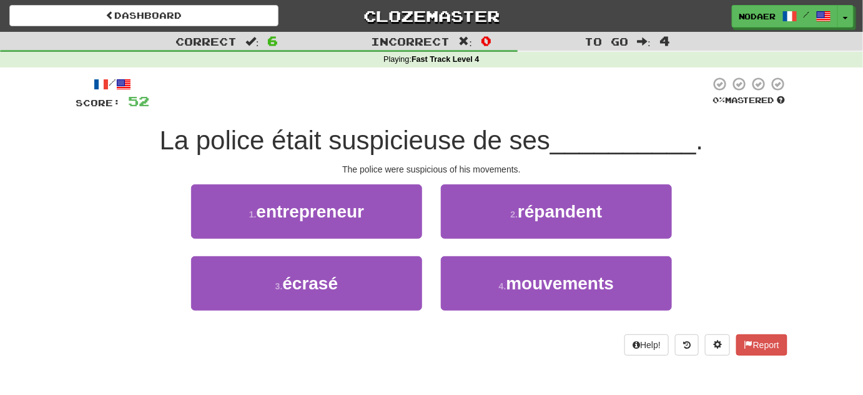
click at [443, 133] on span "La police était suspicieuse de ses" at bounding box center [355, 139] width 391 height 29
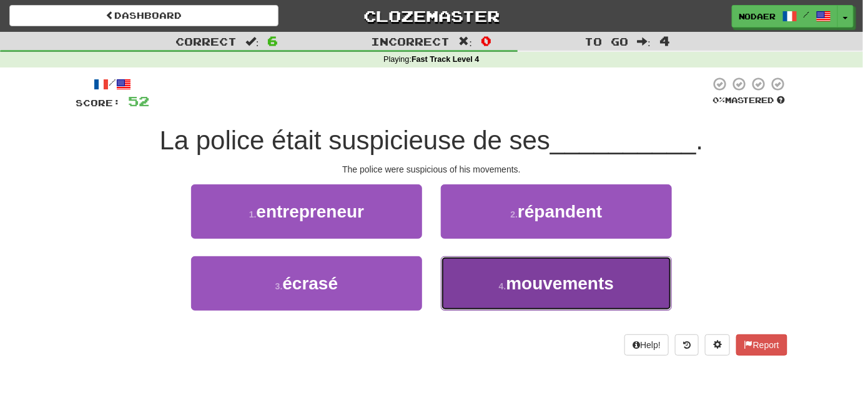
click at [534, 286] on span "mouvements" at bounding box center [560, 282] width 108 height 19
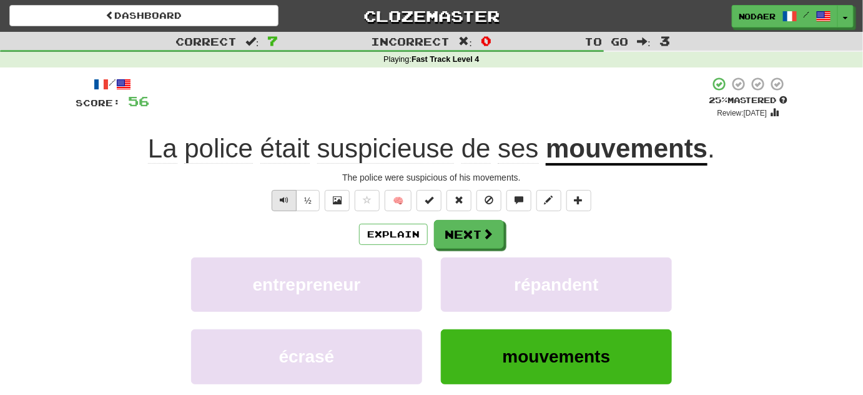
drag, startPoint x: 290, startPoint y: 187, endPoint x: 285, endPoint y: 193, distance: 7.5
click at [286, 191] on div "/ Score: 56 + 4 25 % Mastered Review: 2025-09-18 La police était suspicieuse de…" at bounding box center [432, 261] width 712 height 371
click at [280, 202] on button "Text-to-speech controls" at bounding box center [284, 200] width 25 height 21
click at [285, 185] on div "/ Score: 56 + 4 25 % Mastered Review: 2025-09-18 La police était suspicieuse de…" at bounding box center [432, 261] width 712 height 371
click at [285, 199] on span "Text-to-speech controls" at bounding box center [284, 199] width 9 height 9
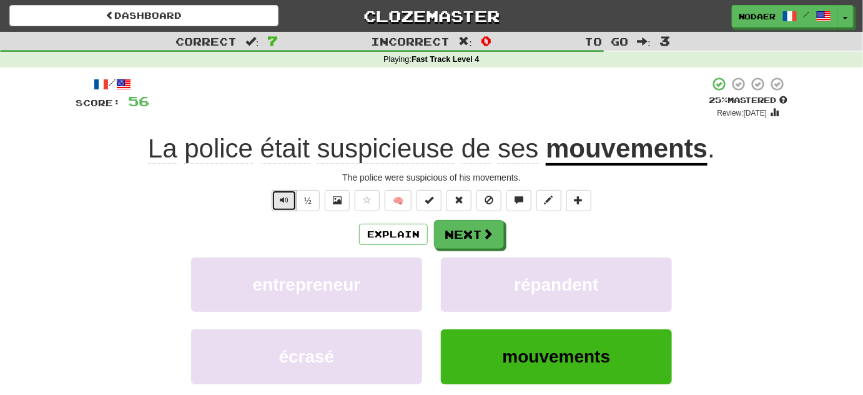
click at [280, 200] on span "Text-to-speech controls" at bounding box center [284, 199] width 9 height 9
click at [288, 199] on span "Text-to-speech controls" at bounding box center [284, 199] width 9 height 9
click at [287, 204] on span "Text-to-speech controls" at bounding box center [284, 199] width 9 height 9
click at [286, 196] on span "Text-to-speech controls" at bounding box center [284, 199] width 9 height 9
click at [288, 201] on span "Text-to-speech controls" at bounding box center [284, 199] width 9 height 9
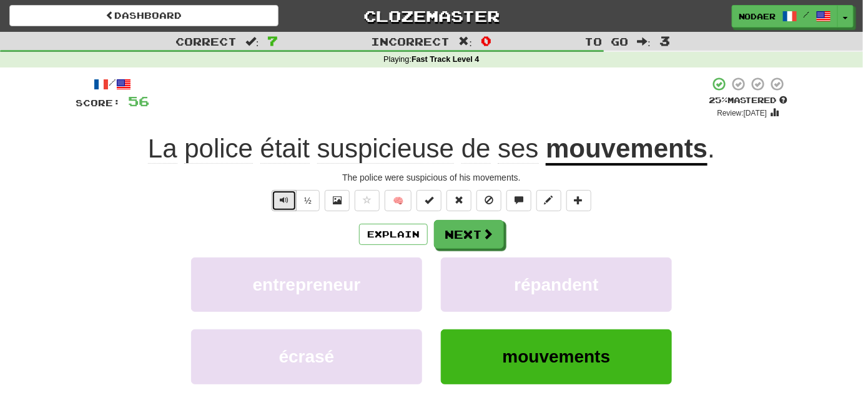
click at [288, 201] on span "Text-to-speech controls" at bounding box center [284, 199] width 9 height 9
click at [277, 204] on button "Text-to-speech controls" at bounding box center [284, 200] width 25 height 21
click at [287, 201] on span "Text-to-speech controls" at bounding box center [284, 199] width 9 height 9
click at [286, 202] on span "Text-to-speech controls" at bounding box center [284, 199] width 9 height 9
click at [282, 207] on button "Text-to-speech controls" at bounding box center [284, 200] width 25 height 21
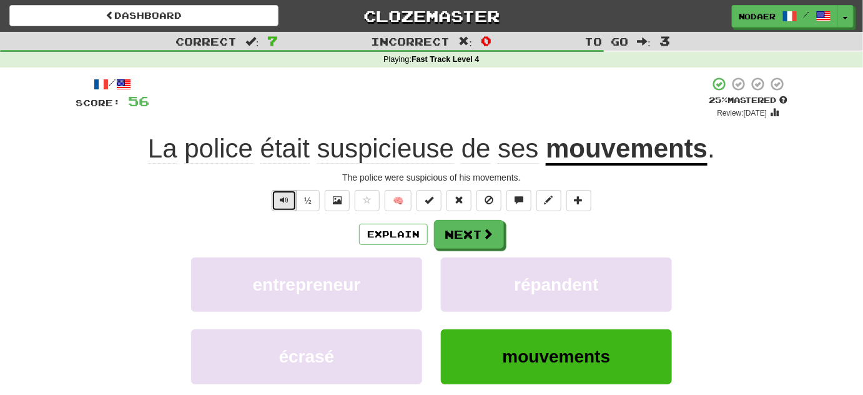
click at [284, 201] on span "Text-to-speech controls" at bounding box center [284, 199] width 9 height 9
click at [273, 204] on button "Text-to-speech controls" at bounding box center [284, 200] width 25 height 21
click at [281, 199] on span "Text-to-speech controls" at bounding box center [284, 199] width 9 height 9
click at [285, 200] on span "Text-to-speech controls" at bounding box center [284, 199] width 9 height 9
click at [484, 237] on span at bounding box center [488, 233] width 11 height 11
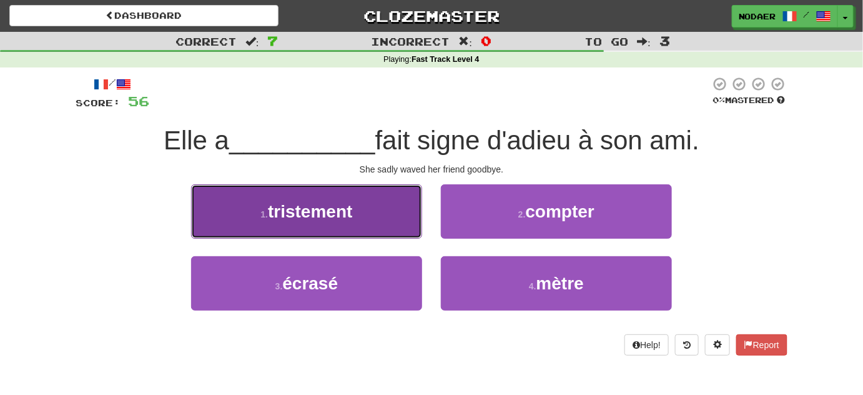
click at [291, 202] on span "tristement" at bounding box center [310, 211] width 84 height 19
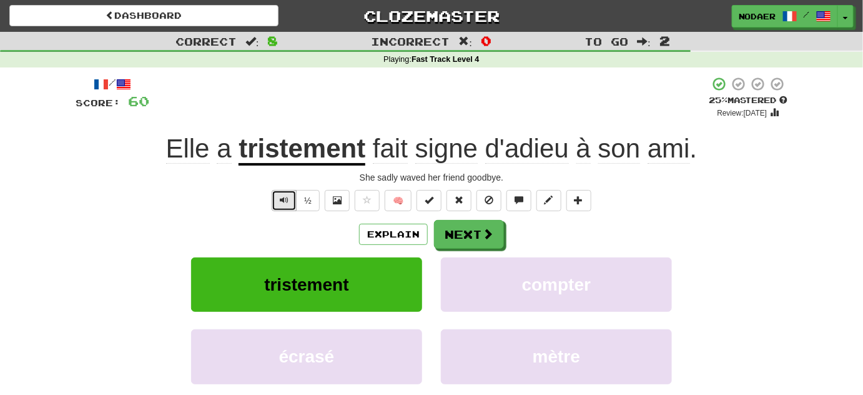
click at [285, 204] on span "Text-to-speech controls" at bounding box center [284, 199] width 9 height 9
click at [285, 202] on span "Text-to-speech controls" at bounding box center [284, 199] width 9 height 9
click at [295, 190] on button "Text-to-speech controls" at bounding box center [284, 200] width 25 height 21
click at [281, 201] on span "Text-to-speech controls" at bounding box center [284, 199] width 9 height 9
click at [270, 197] on div "½" at bounding box center [294, 200] width 51 height 21
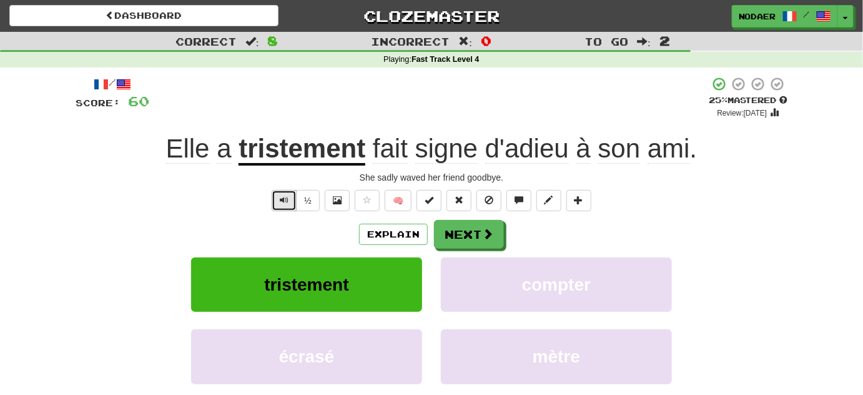
click at [288, 201] on span "Text-to-speech controls" at bounding box center [284, 199] width 9 height 9
click at [275, 194] on button "Text-to-speech controls" at bounding box center [284, 200] width 25 height 21
click at [277, 201] on button "Text-to-speech controls" at bounding box center [284, 200] width 25 height 21
click at [493, 252] on div "Explain Next tristement compter écrasé mètre Learn more: tristement compter écr…" at bounding box center [432, 320] width 712 height 200
click at [483, 240] on span at bounding box center [488, 233] width 11 height 11
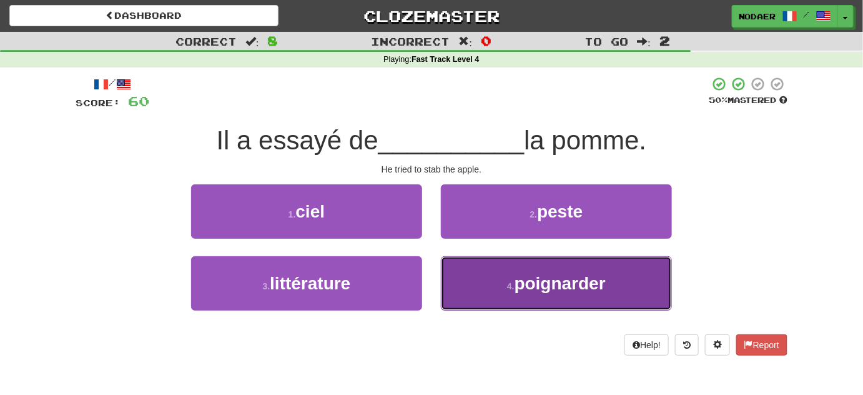
click at [578, 288] on span "poignarder" at bounding box center [559, 282] width 91 height 19
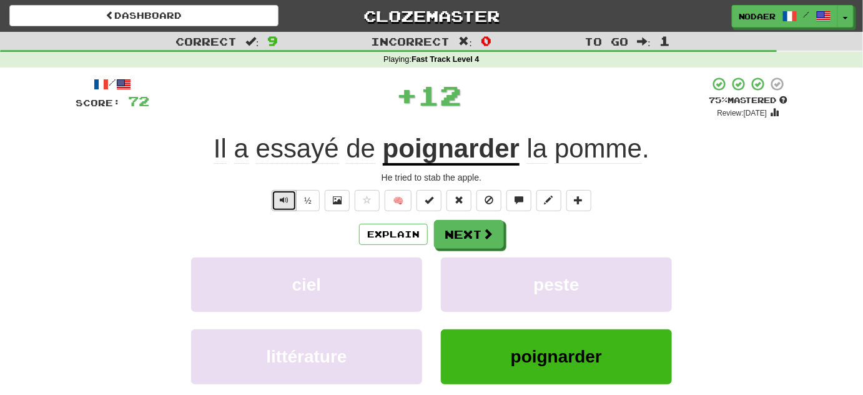
click at [293, 204] on button "Text-to-speech controls" at bounding box center [284, 200] width 25 height 21
click at [280, 204] on button "Text-to-speech controls" at bounding box center [284, 200] width 25 height 21
click at [288, 199] on span "Text-to-speech controls" at bounding box center [284, 199] width 9 height 9
click at [287, 195] on span "Text-to-speech controls" at bounding box center [284, 199] width 9 height 9
click at [296, 194] on button "Text-to-speech controls" at bounding box center [284, 200] width 25 height 21
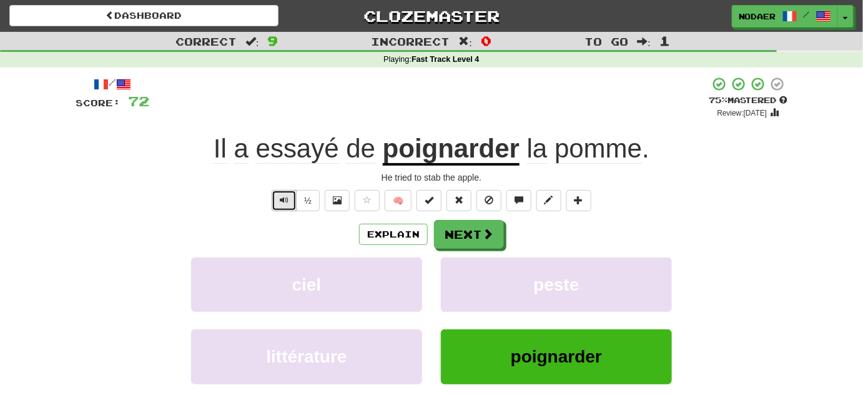
click at [293, 194] on button "Text-to-speech controls" at bounding box center [284, 200] width 25 height 21
click at [279, 202] on button "Text-to-speech controls" at bounding box center [284, 200] width 25 height 21
click at [280, 197] on button "Text-to-speech controls" at bounding box center [284, 200] width 25 height 21
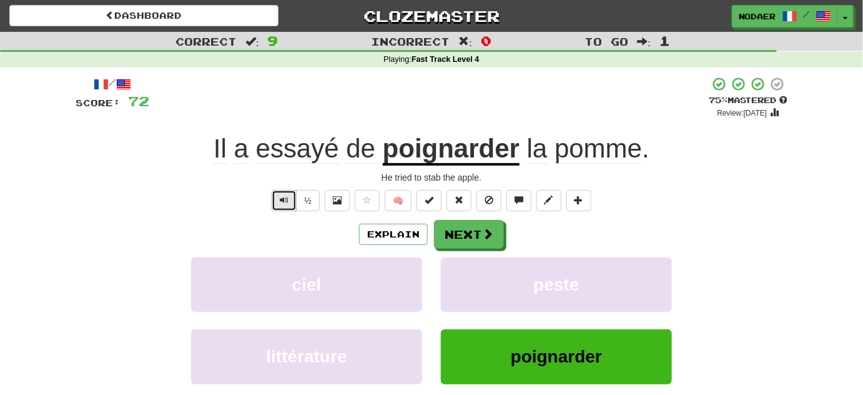
click at [280, 197] on span "Text-to-speech controls" at bounding box center [284, 199] width 9 height 9
click at [288, 197] on span "Text-to-speech controls" at bounding box center [284, 199] width 9 height 9
click at [291, 198] on button "Text-to-speech controls" at bounding box center [284, 200] width 25 height 21
click at [281, 200] on span "Text-to-speech controls" at bounding box center [284, 199] width 9 height 9
click at [458, 156] on u "poignarder" at bounding box center [451, 150] width 137 height 32
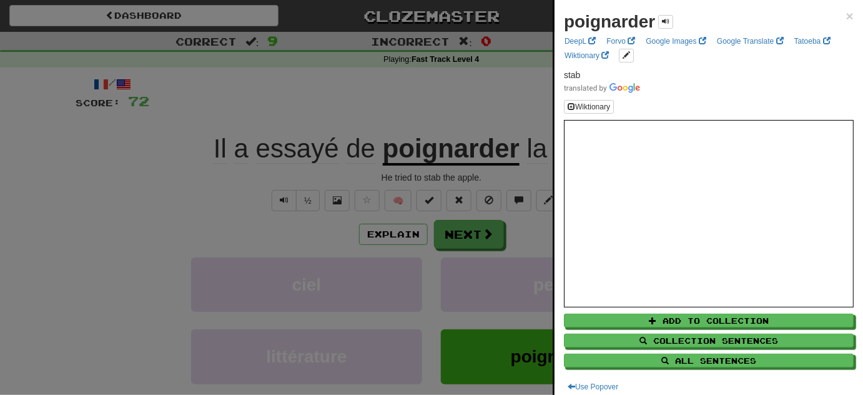
click at [318, 77] on div at bounding box center [431, 197] width 863 height 395
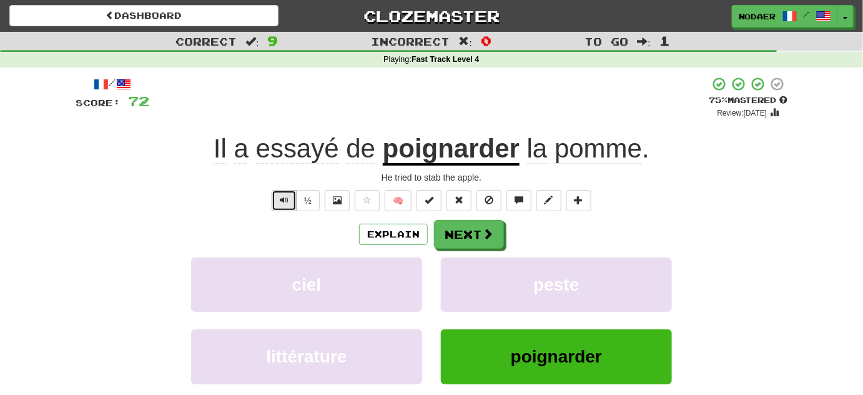
click at [288, 197] on span "Text-to-speech controls" at bounding box center [284, 199] width 9 height 9
click at [278, 196] on button "Text-to-speech controls" at bounding box center [284, 200] width 25 height 21
click at [281, 194] on button "Text-to-speech controls" at bounding box center [284, 200] width 25 height 21
click at [464, 233] on button "Next" at bounding box center [470, 234] width 70 height 29
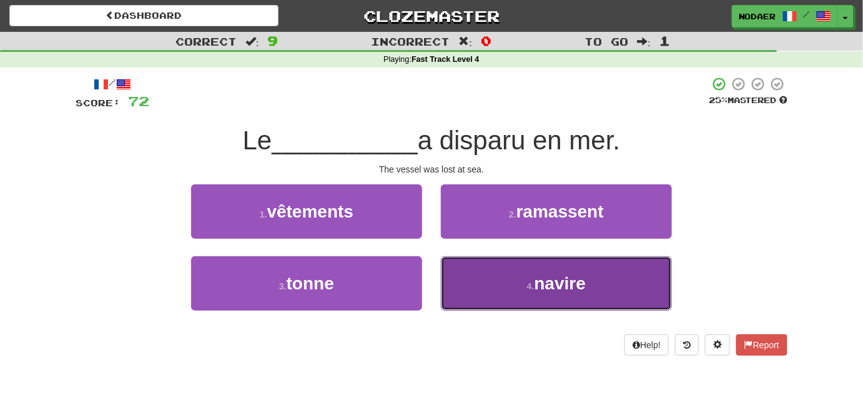
click at [529, 282] on small "4 ." at bounding box center [530, 286] width 7 height 10
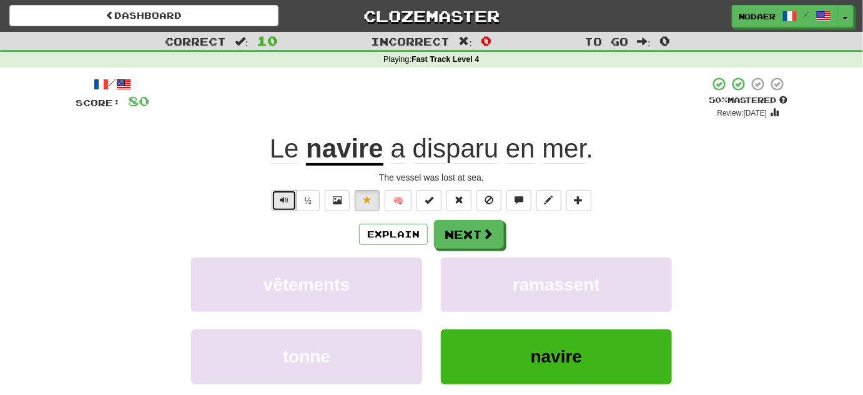
click at [280, 192] on button "Text-to-speech controls" at bounding box center [284, 200] width 25 height 21
click at [286, 197] on span "Text-to-speech controls" at bounding box center [284, 199] width 9 height 9
click at [287, 199] on span "Text-to-speech controls" at bounding box center [284, 199] width 9 height 9
click at [288, 197] on span "Text-to-speech controls" at bounding box center [284, 199] width 9 height 9
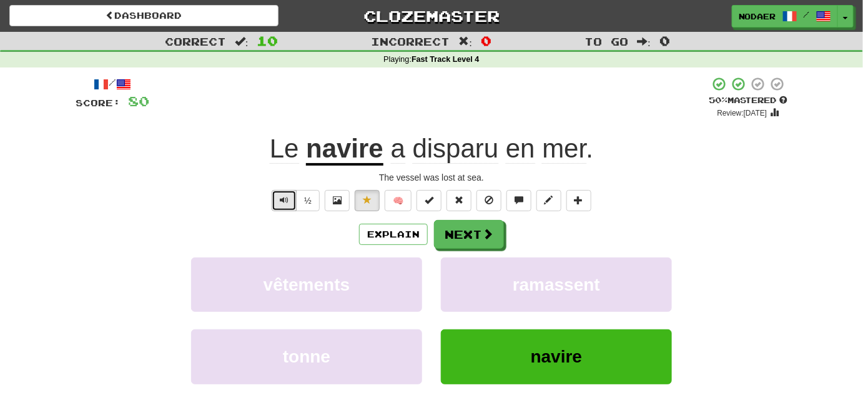
click at [281, 207] on button "Text-to-speech controls" at bounding box center [284, 200] width 25 height 21
click at [283, 209] on button "Text-to-speech controls" at bounding box center [284, 200] width 25 height 21
click at [286, 202] on span "Text-to-speech controls" at bounding box center [284, 199] width 9 height 9
click at [285, 202] on span "Text-to-speech controls" at bounding box center [284, 199] width 9 height 9
click at [285, 197] on span "Text-to-speech controls" at bounding box center [284, 199] width 9 height 9
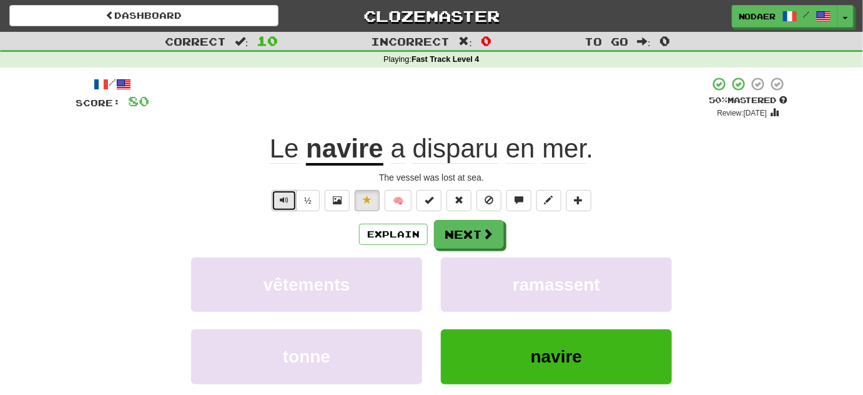
click at [286, 196] on span "Text-to-speech controls" at bounding box center [284, 199] width 9 height 9
click at [285, 208] on button "Text-to-speech controls" at bounding box center [284, 200] width 25 height 21
click at [282, 198] on span "Text-to-speech controls" at bounding box center [284, 199] width 9 height 9
click at [284, 198] on span "Text-to-speech controls" at bounding box center [284, 199] width 9 height 9
click at [287, 202] on span "Text-to-speech controls" at bounding box center [284, 199] width 9 height 9
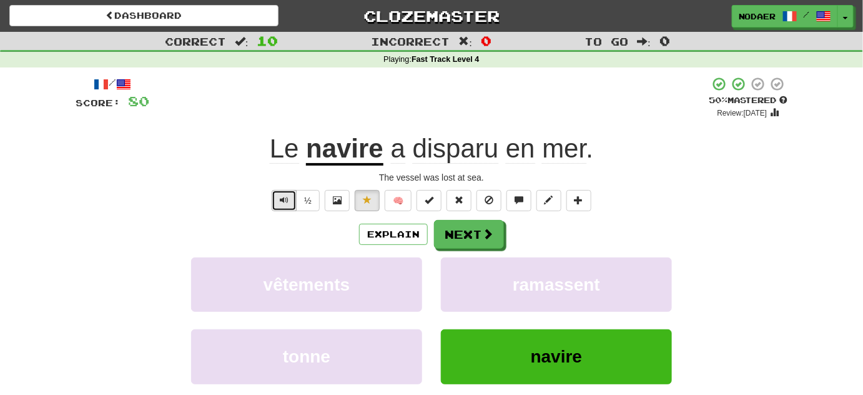
click at [287, 195] on span "Text-to-speech controls" at bounding box center [284, 199] width 9 height 9
click at [276, 196] on button "Text-to-speech controls" at bounding box center [284, 200] width 25 height 21
click at [283, 194] on button "Text-to-speech controls" at bounding box center [284, 200] width 25 height 21
click at [464, 233] on button "Next" at bounding box center [470, 234] width 70 height 29
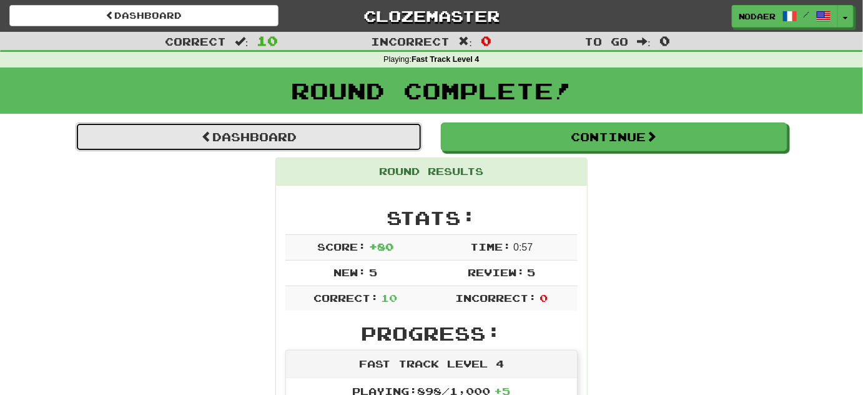
click at [220, 148] on link "Dashboard" at bounding box center [249, 136] width 346 height 29
